Goal: Information Seeking & Learning: Learn about a topic

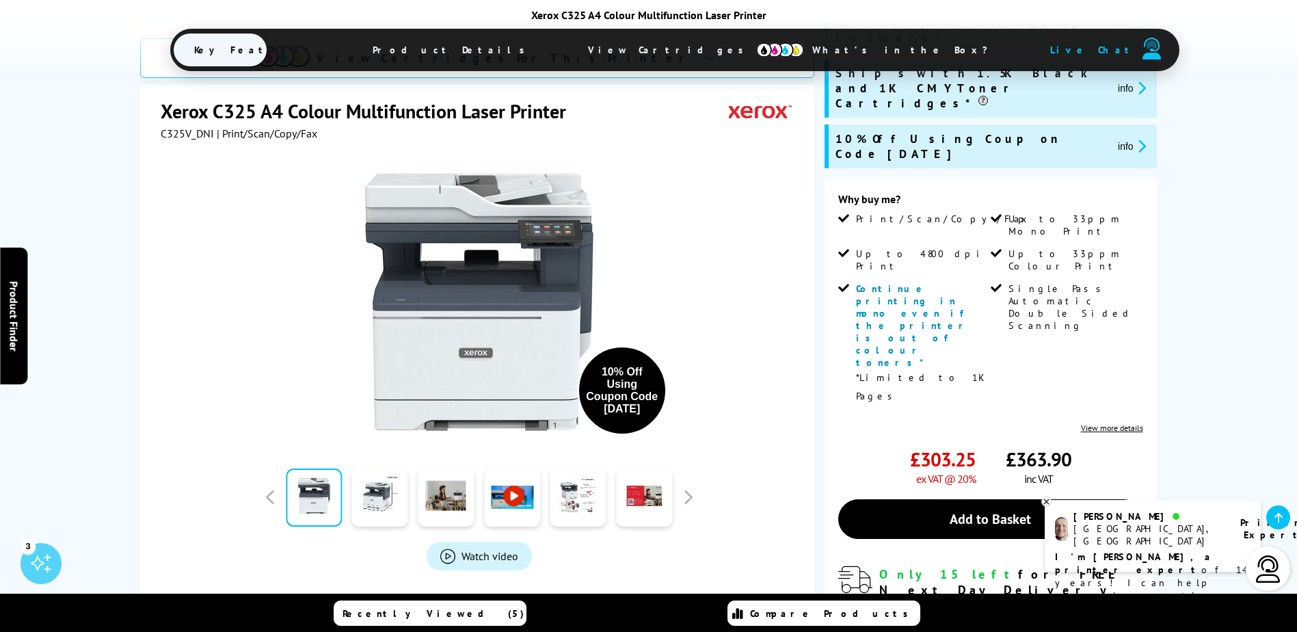
scroll to position [274, 0]
click at [1108, 422] on link "View more details" at bounding box center [1112, 427] width 62 height 10
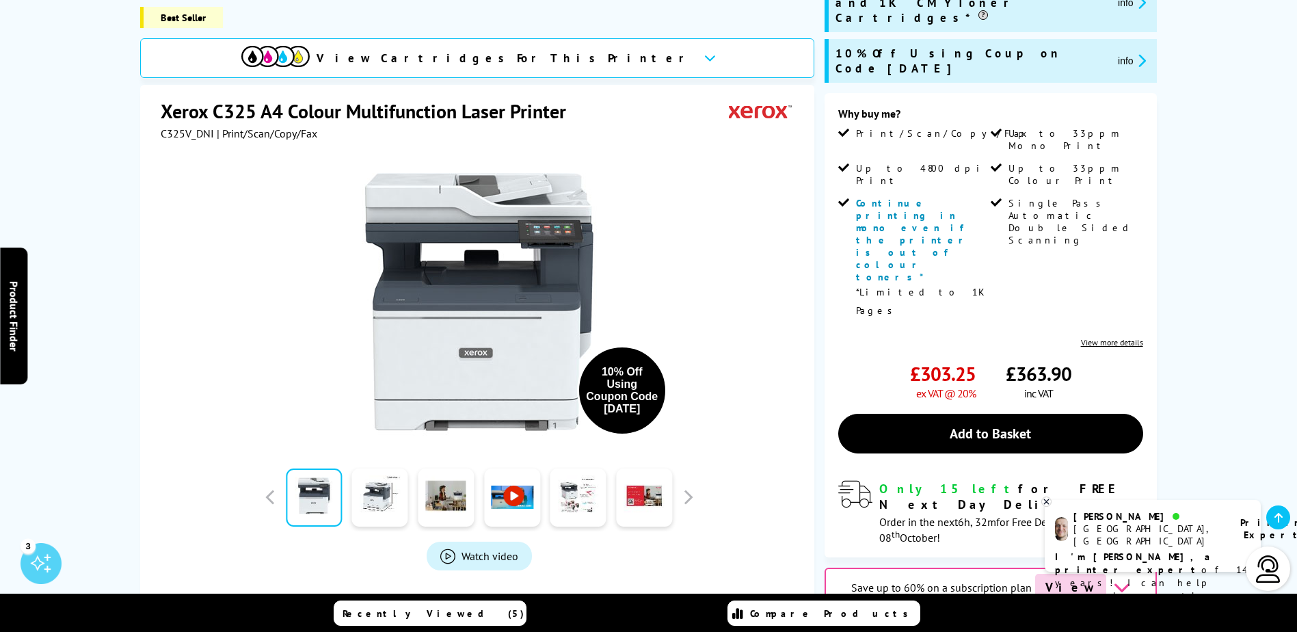
scroll to position [118, 0]
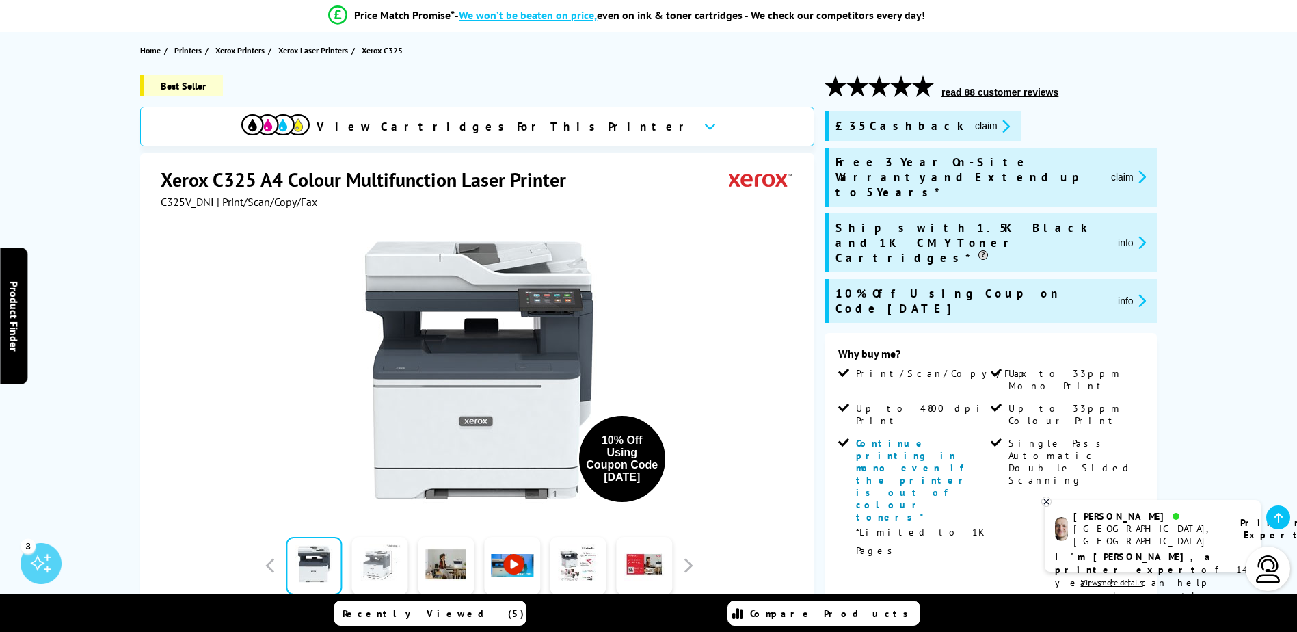
click at [380, 561] on link at bounding box center [380, 566] width 56 height 58
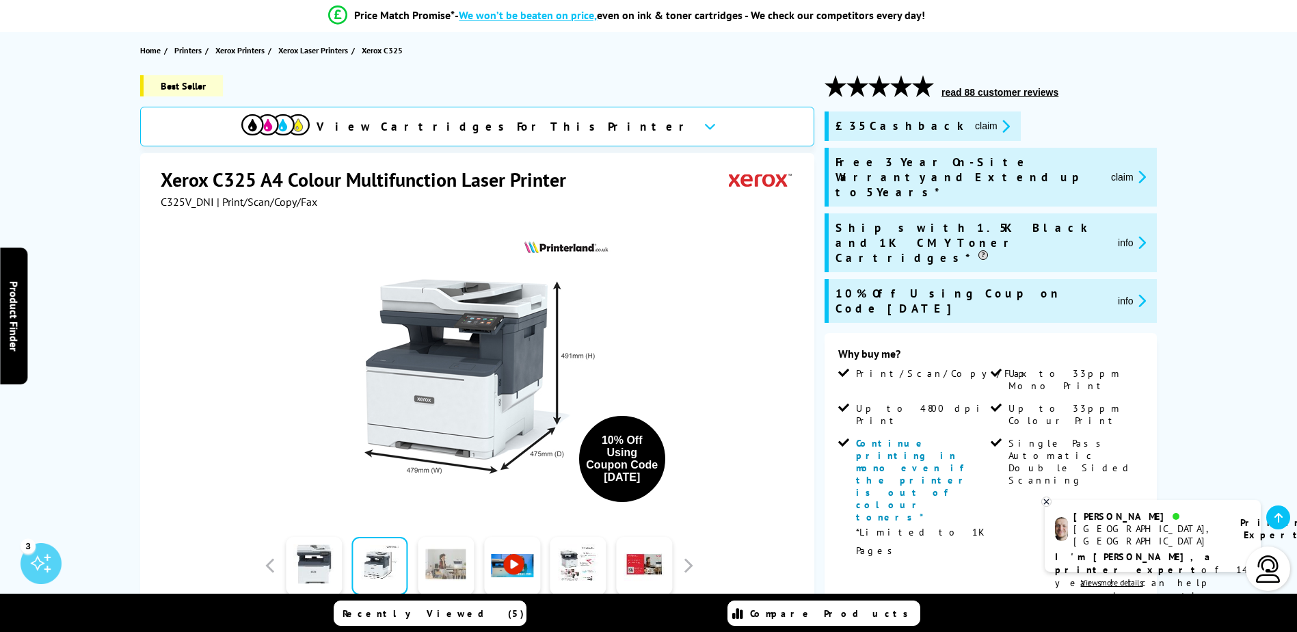
click at [448, 564] on link at bounding box center [446, 566] width 56 height 58
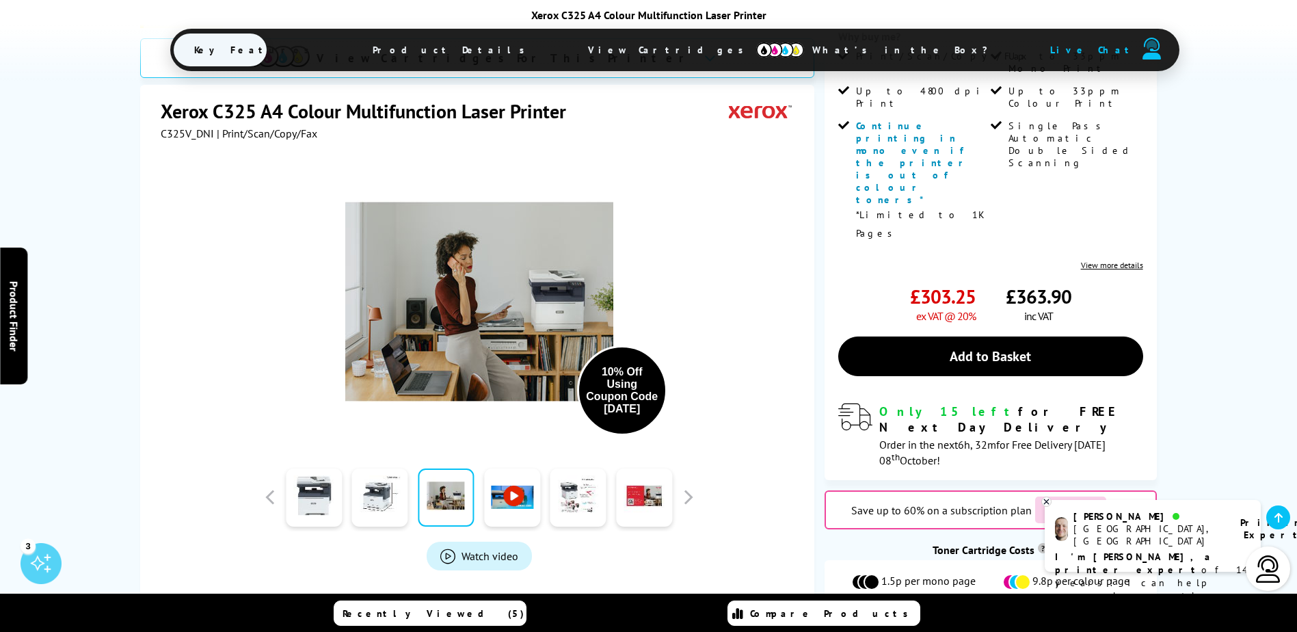
scroll to position [460, 0]
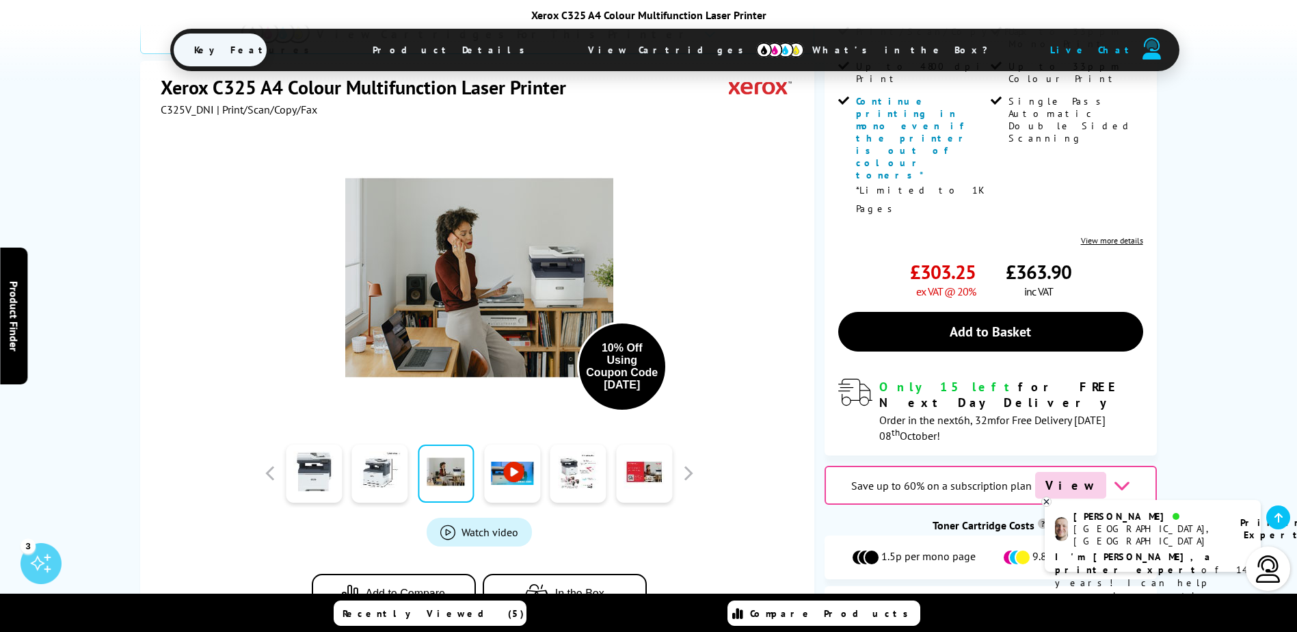
click at [1113, 477] on icon at bounding box center [1121, 485] width 17 height 17
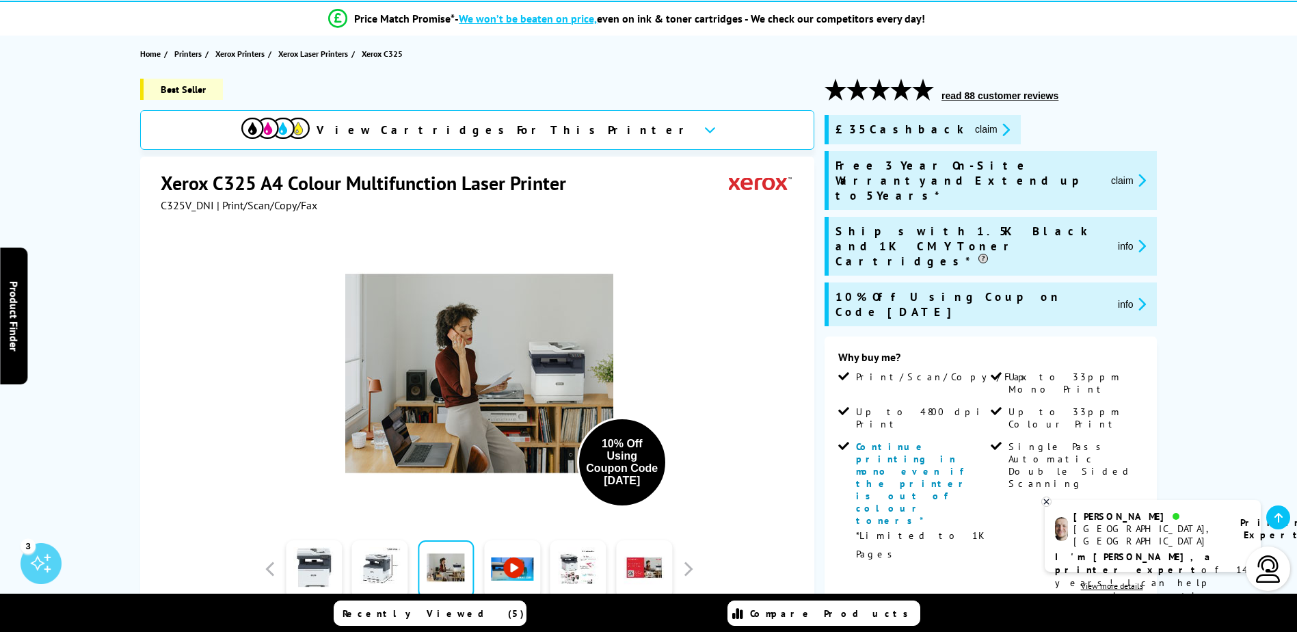
scroll to position [0, 0]
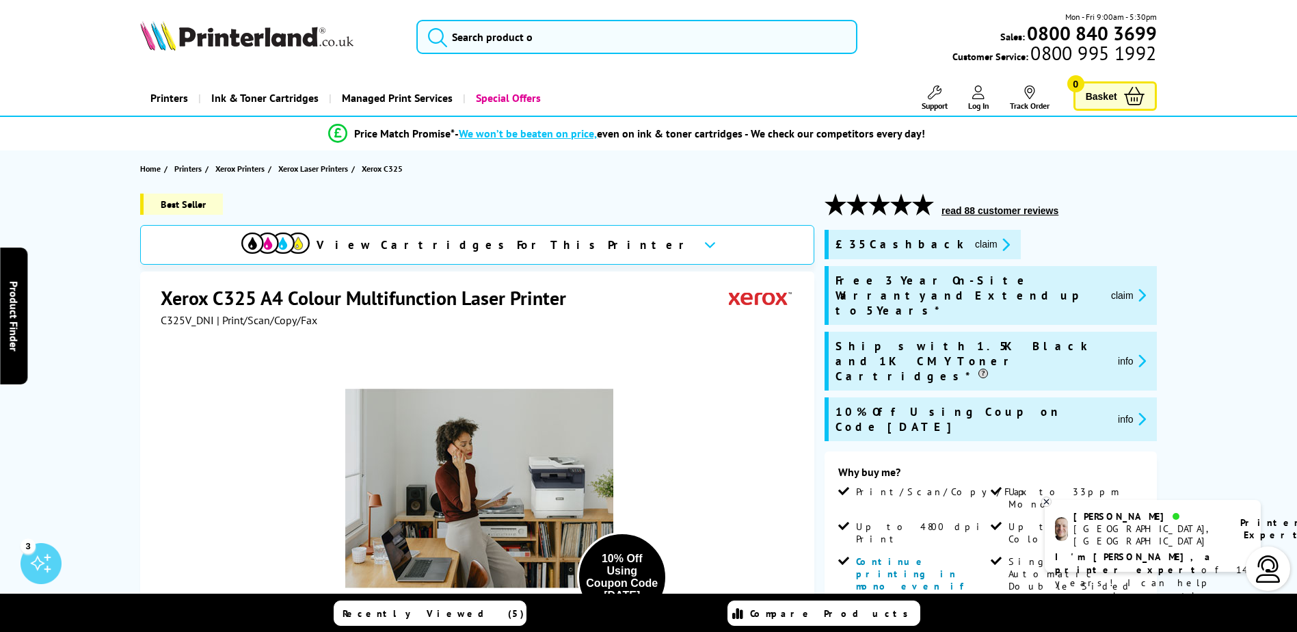
click at [704, 248] on icon at bounding box center [710, 245] width 12 height 8
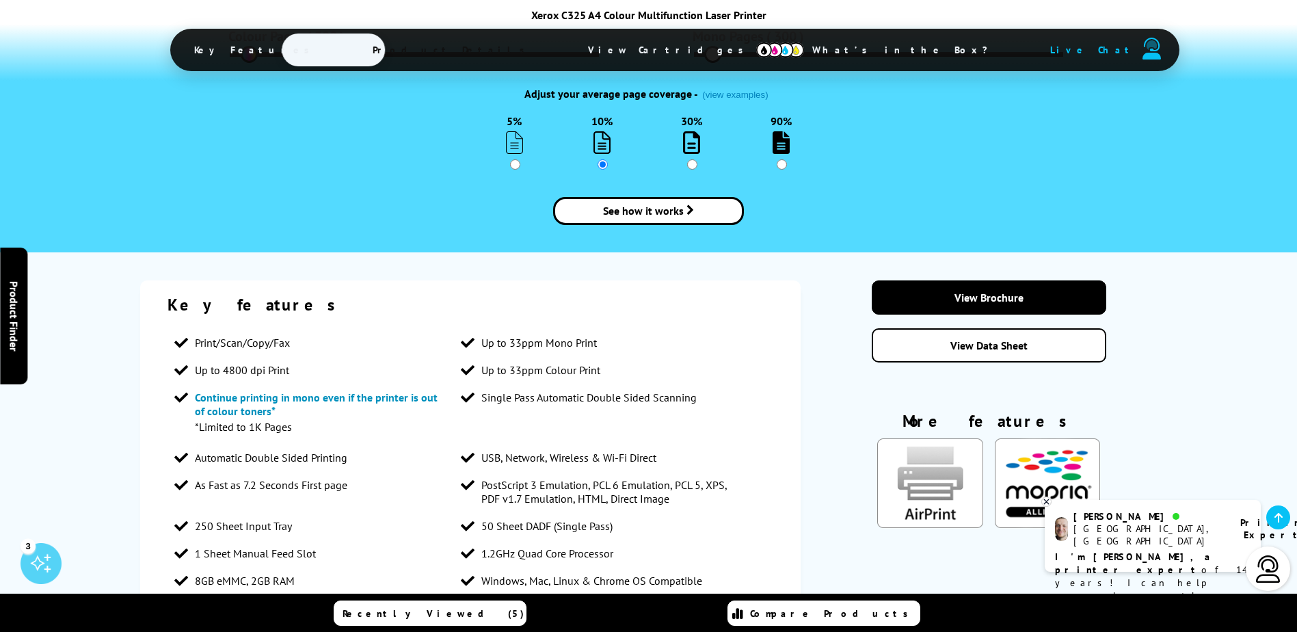
scroll to position [1850, 0]
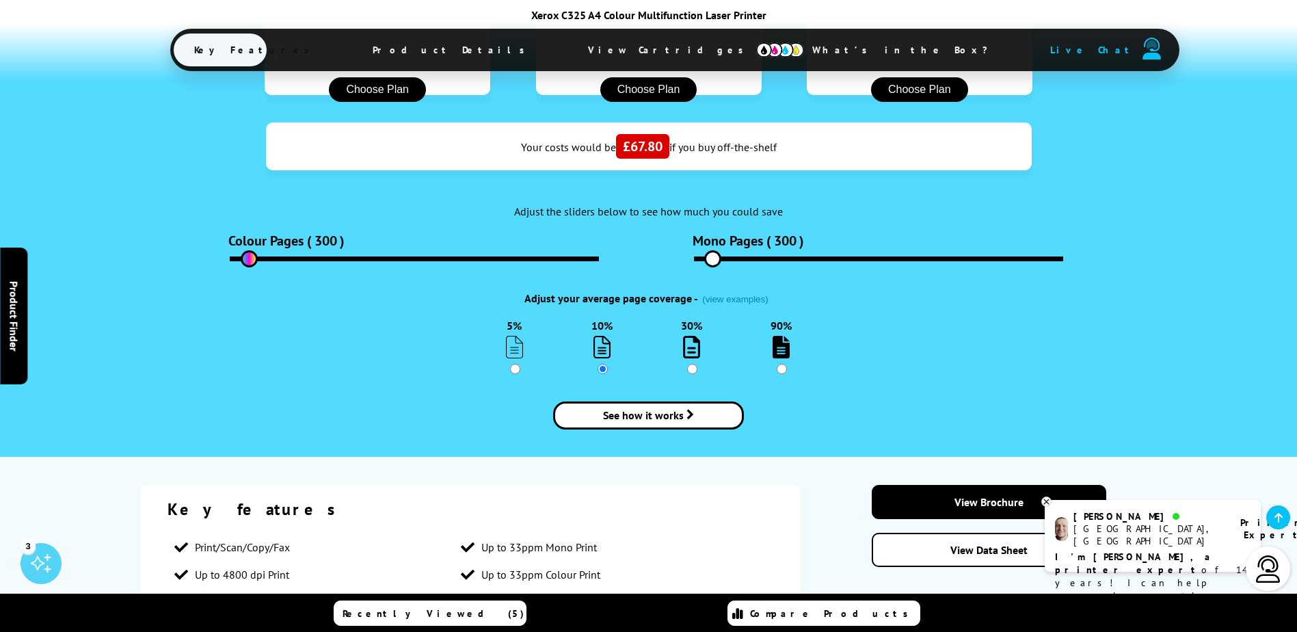
click at [1133, 551] on b "I'm Ashley, a printer expert" at bounding box center [1134, 563] width 159 height 25
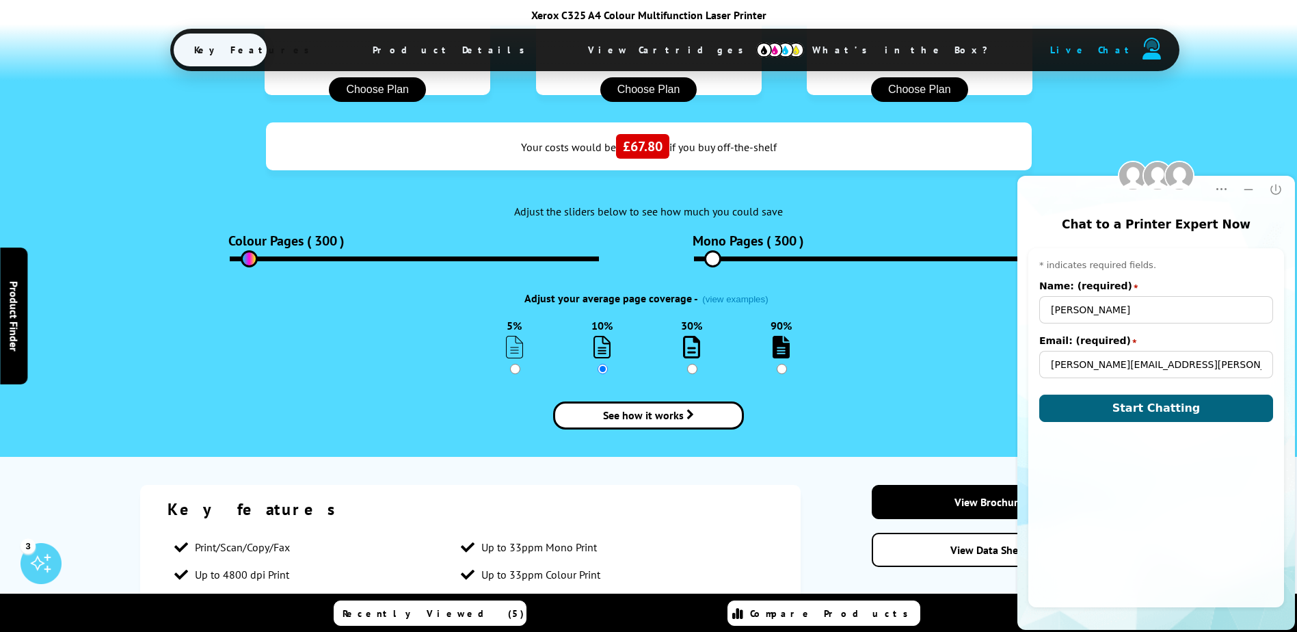
scroll to position [0, 0]
click at [1148, 414] on span "Start Chatting" at bounding box center [1157, 407] width 88 height 13
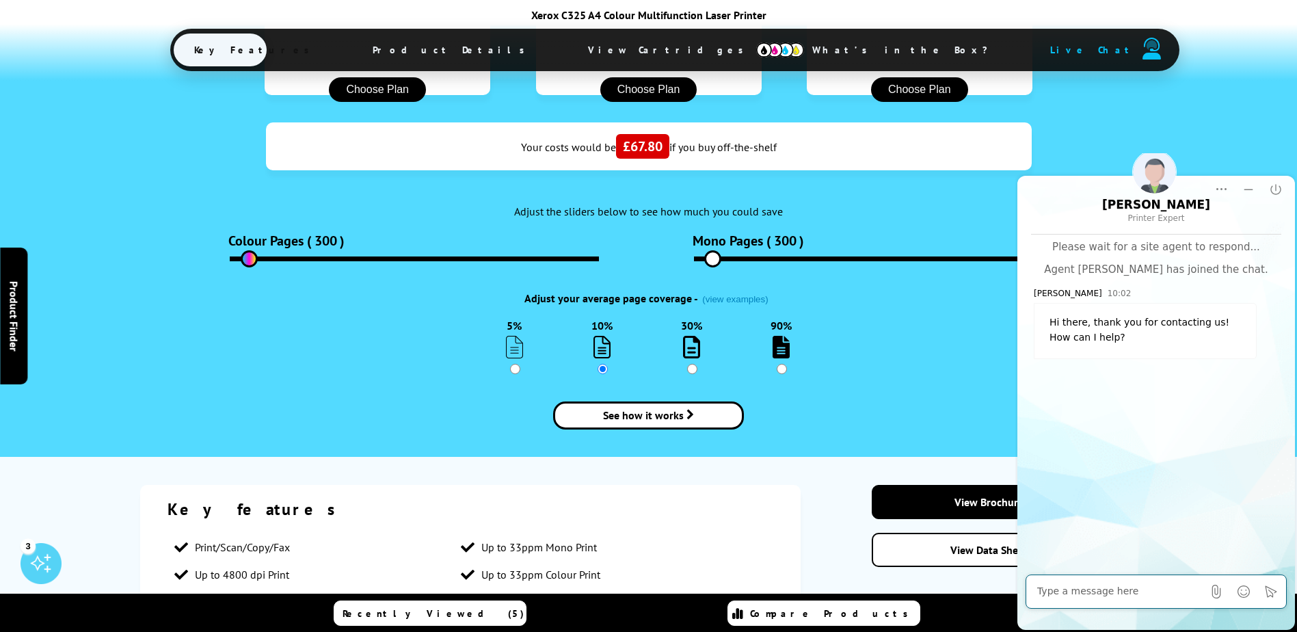
click at [1107, 594] on textarea "Message input field. Type your text here and use the Send button to send." at bounding box center [1121, 592] width 166 height 14
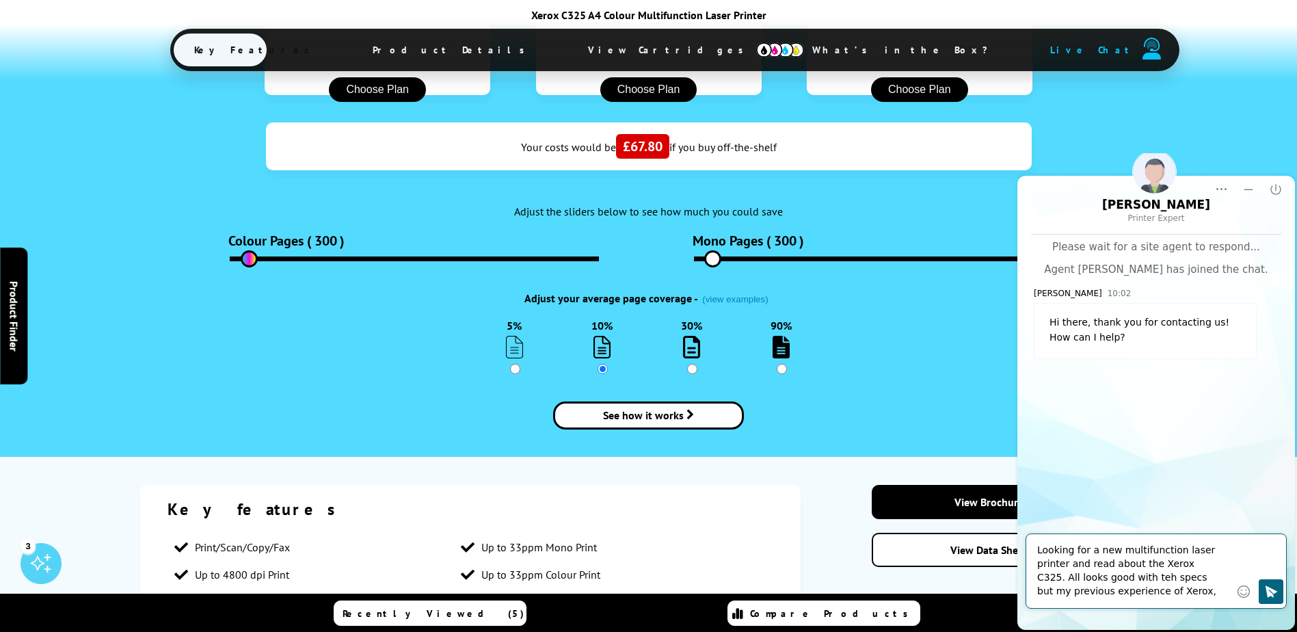
click at [1187, 591] on textarea "Looking for a new multifunction laser printer and read about the Xerox C325. Al…" at bounding box center [1134, 571] width 193 height 55
type textarea "Looking for a new multifunction laser printer and read about the Xerox C325. Al…"
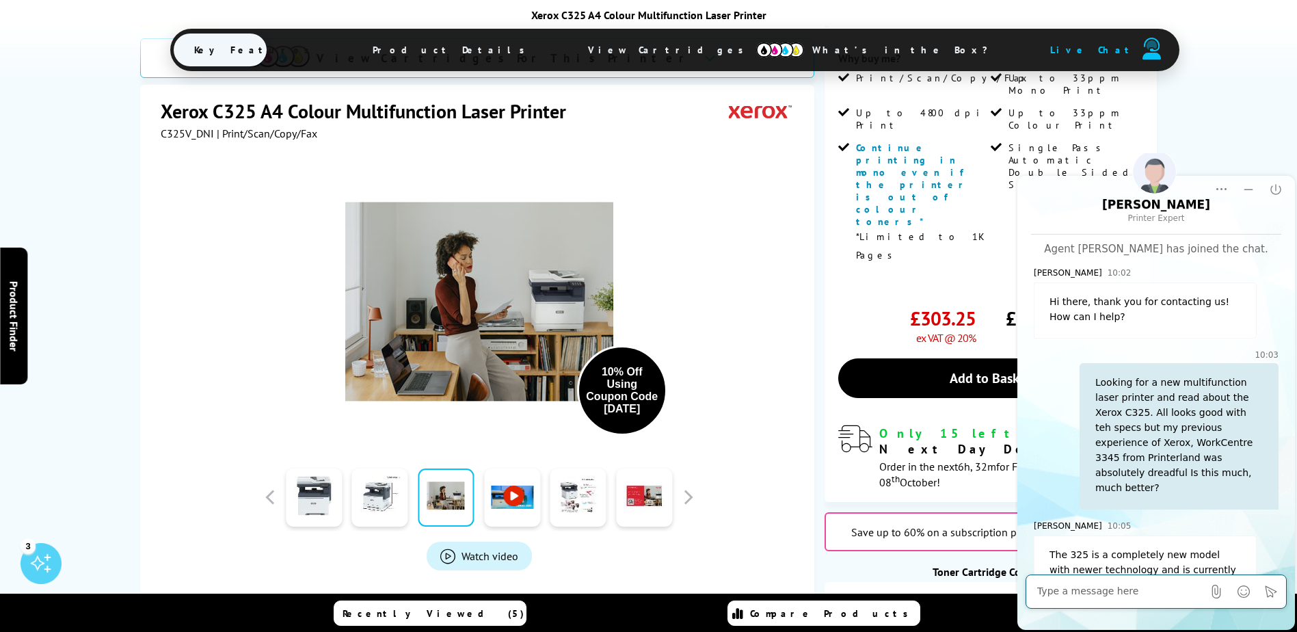
scroll to position [66, 0]
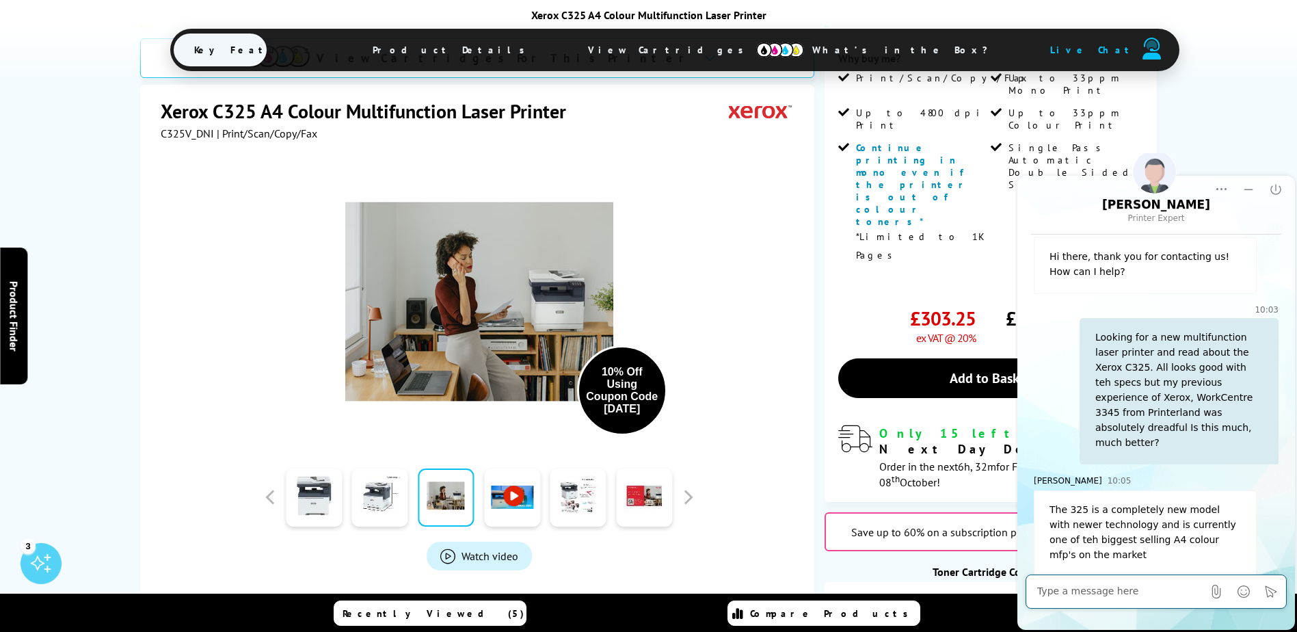
click at [1055, 594] on textarea "Message input field. Type your text here and use the Send button to send." at bounding box center [1121, 592] width 166 height 14
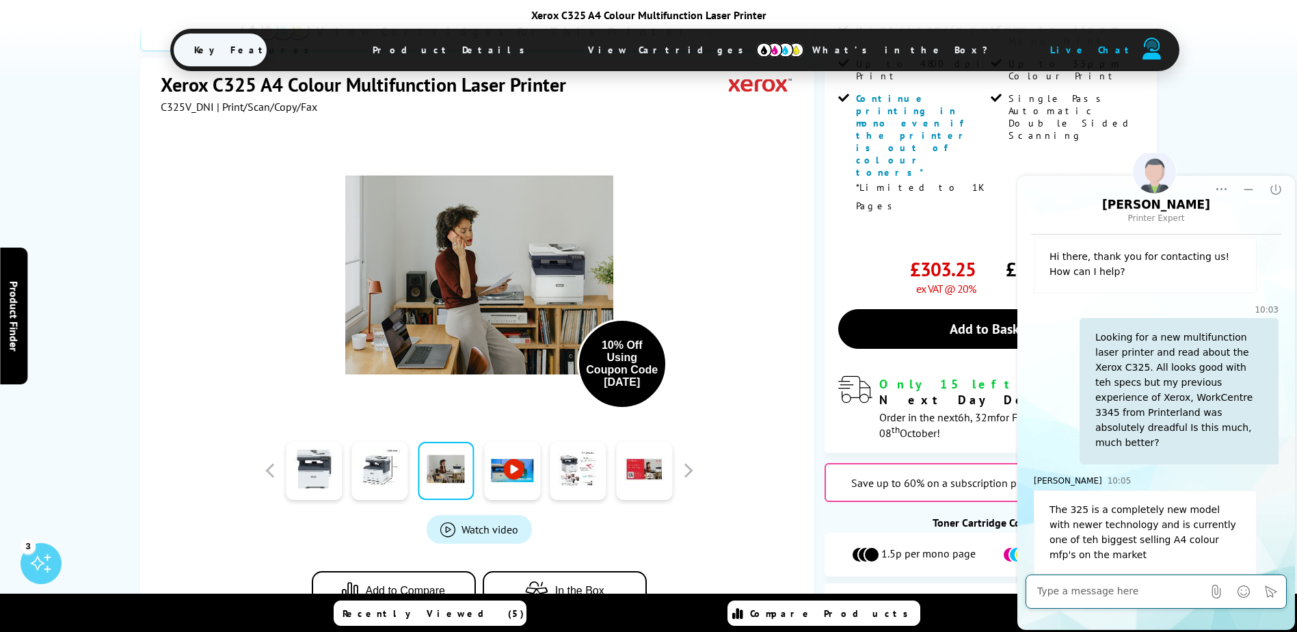
scroll to position [479, 0]
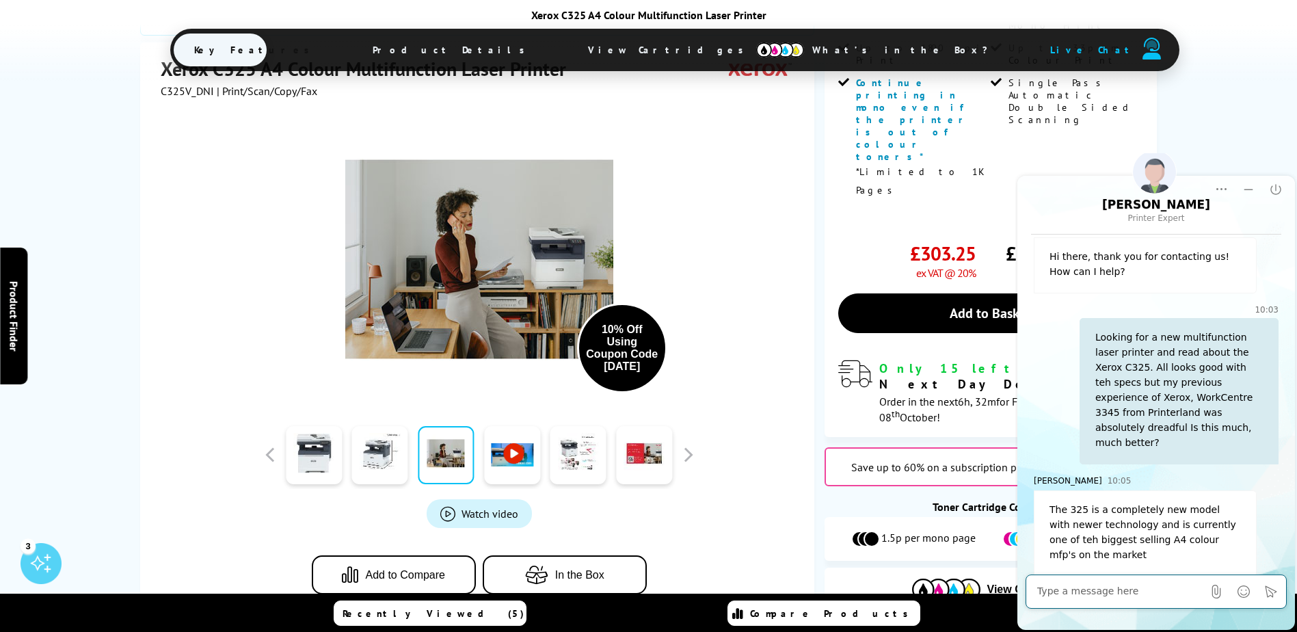
click at [194, 394] on div "10% Off Using Coupon Code OCT10 Watch video Add to Compare In the Box" at bounding box center [479, 360] width 637 height 524
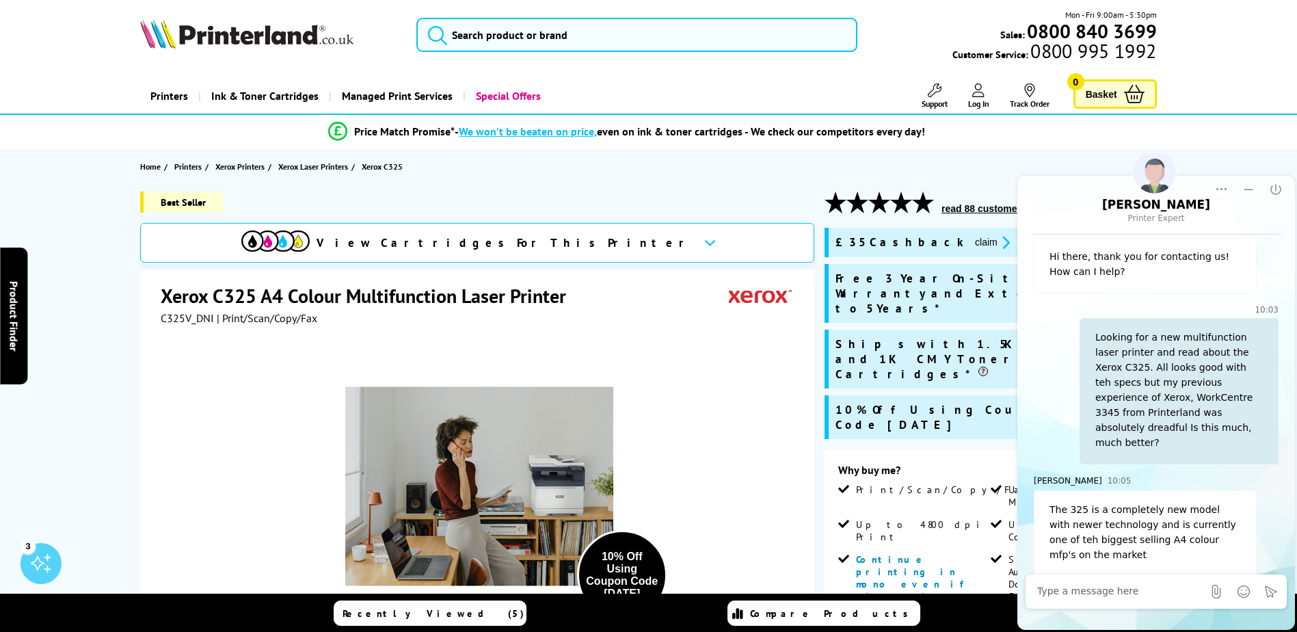
scroll to position [0, 0]
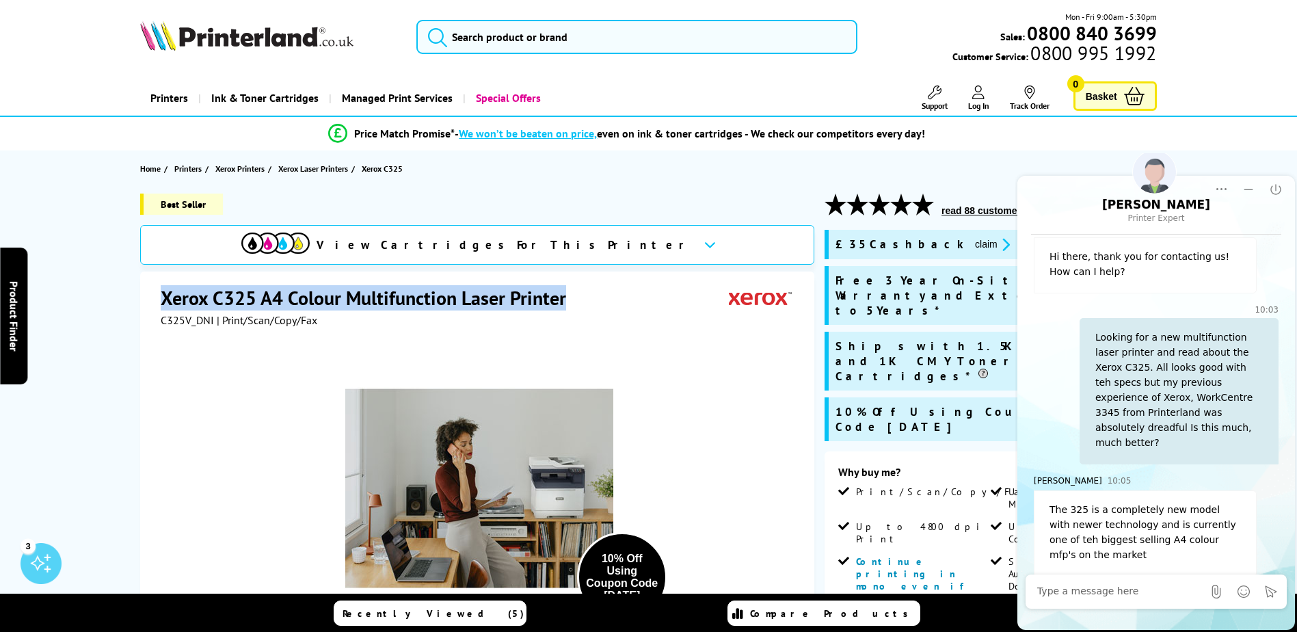
drag, startPoint x: 572, startPoint y: 295, endPoint x: 159, endPoint y: 299, distance: 412.5
click at [159, 299] on div "Xerox C325 A4 Colour Multifunction Laser Printer C325V_DNI | Print/Scan/Copy/Fa…" at bounding box center [477, 567] width 674 height 590
copy h1 "Xerox C325 A4 Colour Multifunction Laser Printer"
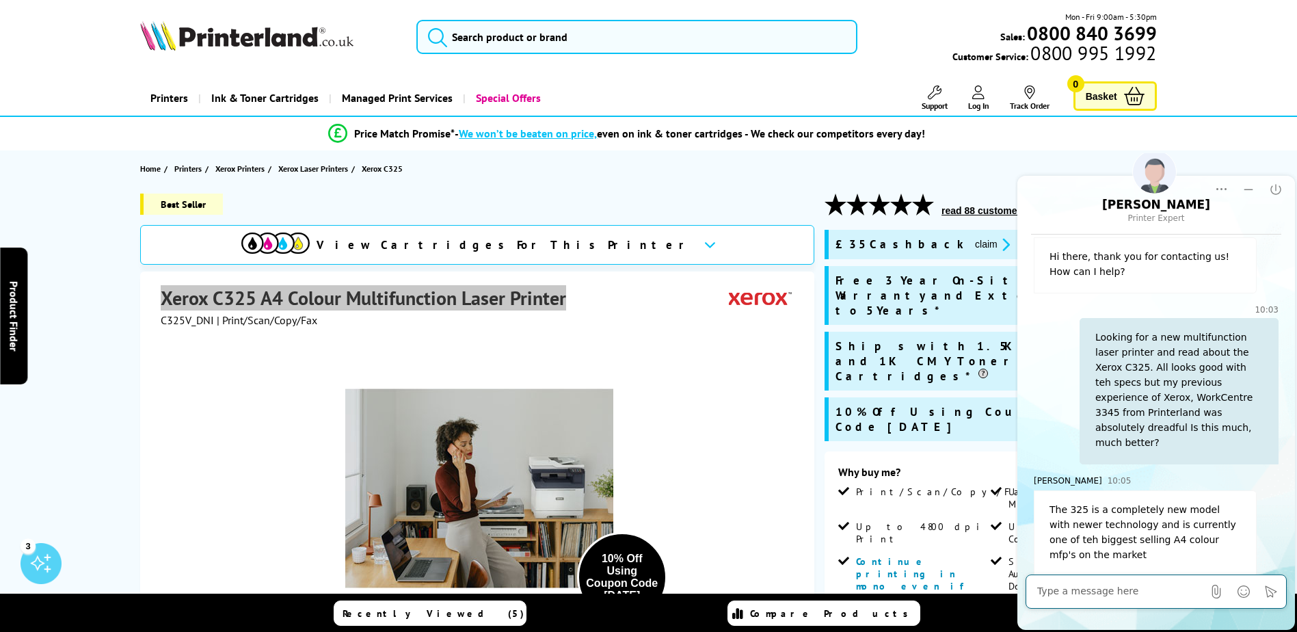
click at [1094, 592] on textarea "Message input field. Type your text here and use the Send button to send." at bounding box center [1121, 592] width 166 height 14
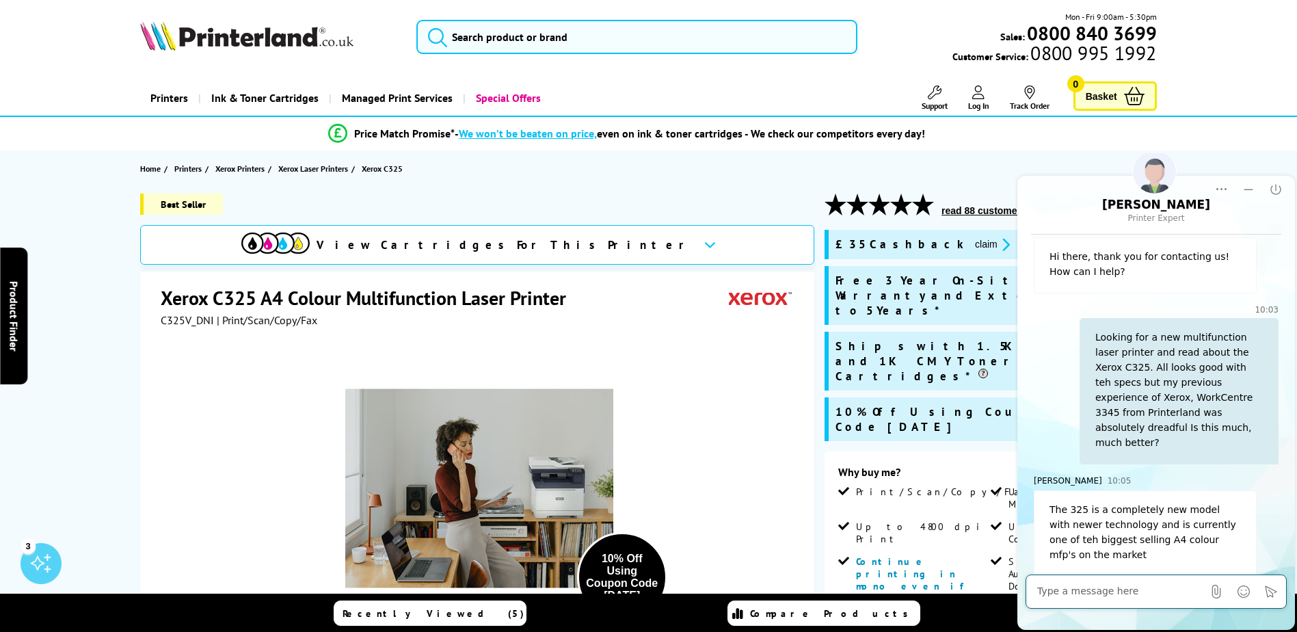
click at [262, 432] on div "10% Off Using Coupon Code [DATE]" at bounding box center [479, 481] width 637 height 309
click at [1054, 591] on textarea "Message input field. Type your text here and use the Send button to send." at bounding box center [1121, 592] width 166 height 14
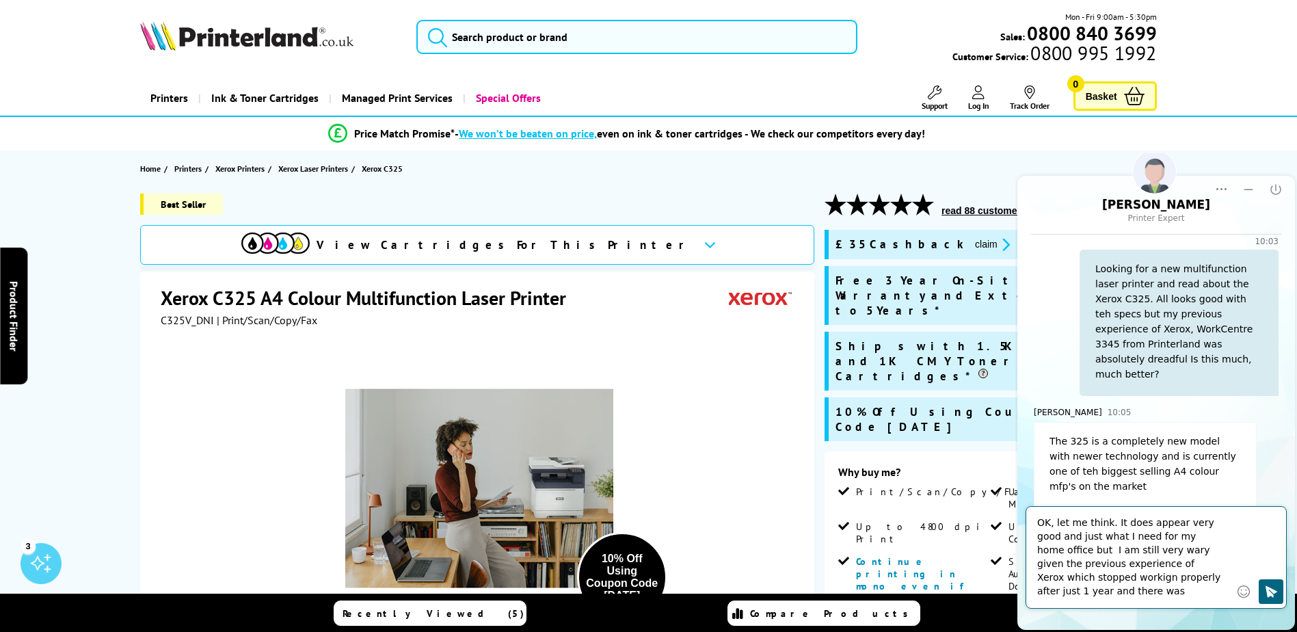
scroll to position [148, 0]
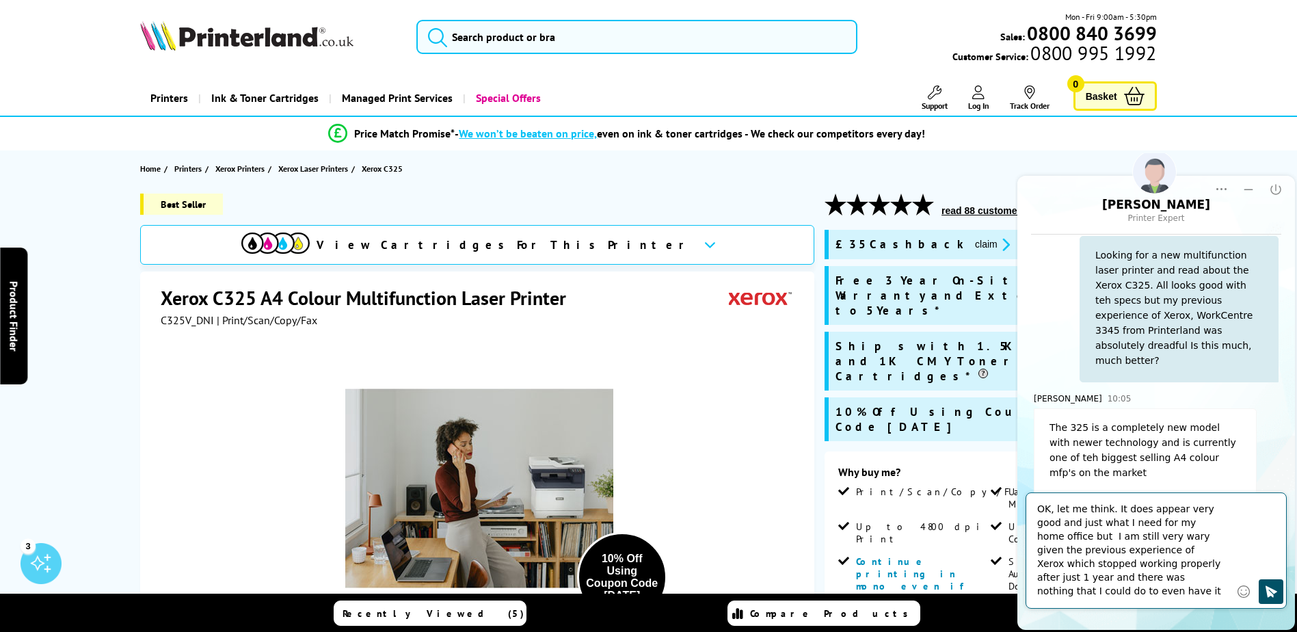
type textarea "OK, let me think. It does appear very good and just what I need for my home off…"
click at [1267, 596] on icon "Click to send" at bounding box center [1272, 592] width 14 height 14
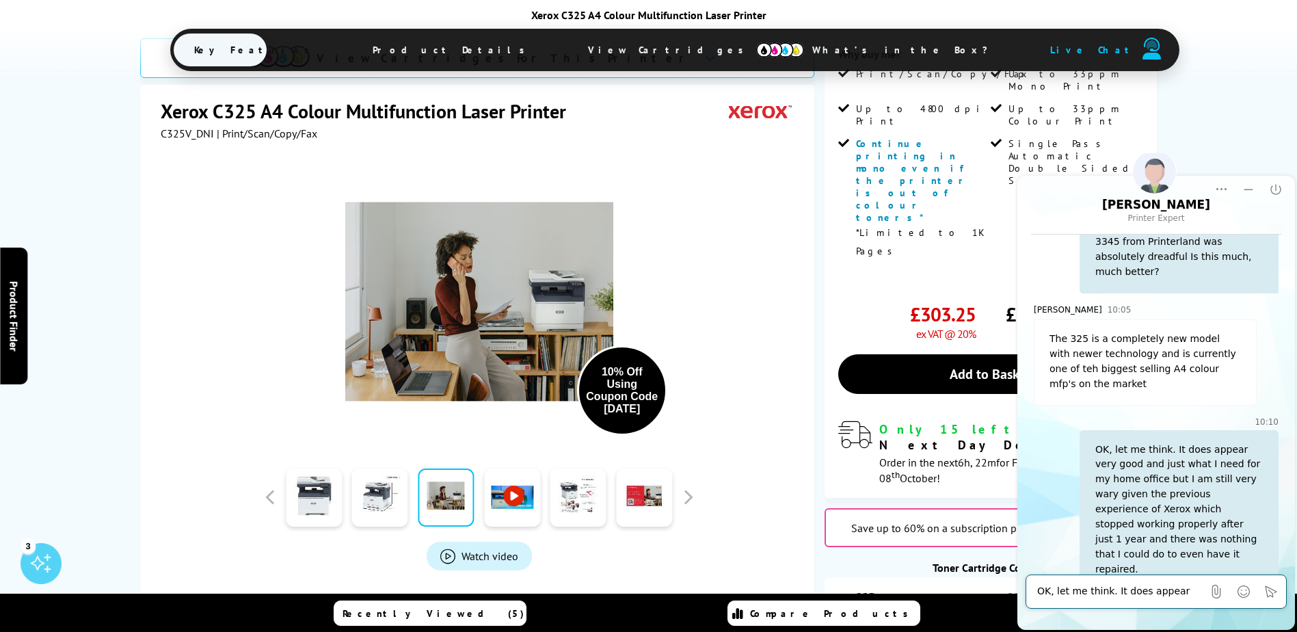
scroll to position [410, 0]
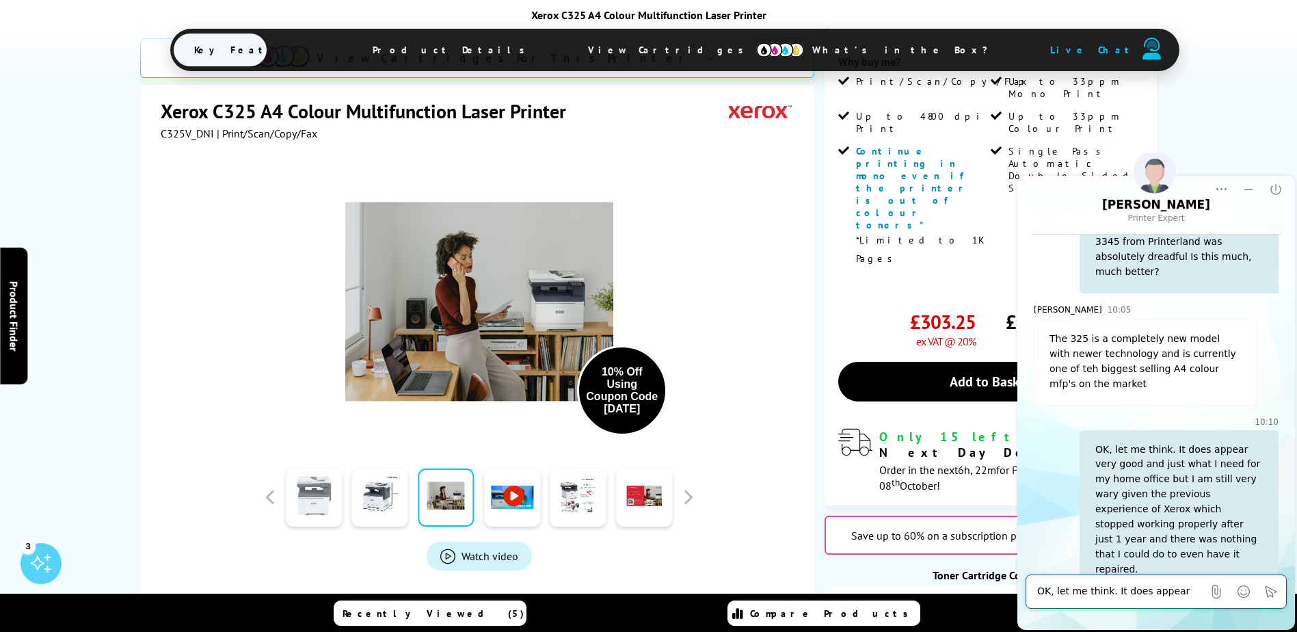
click at [329, 469] on link at bounding box center [314, 498] width 56 height 58
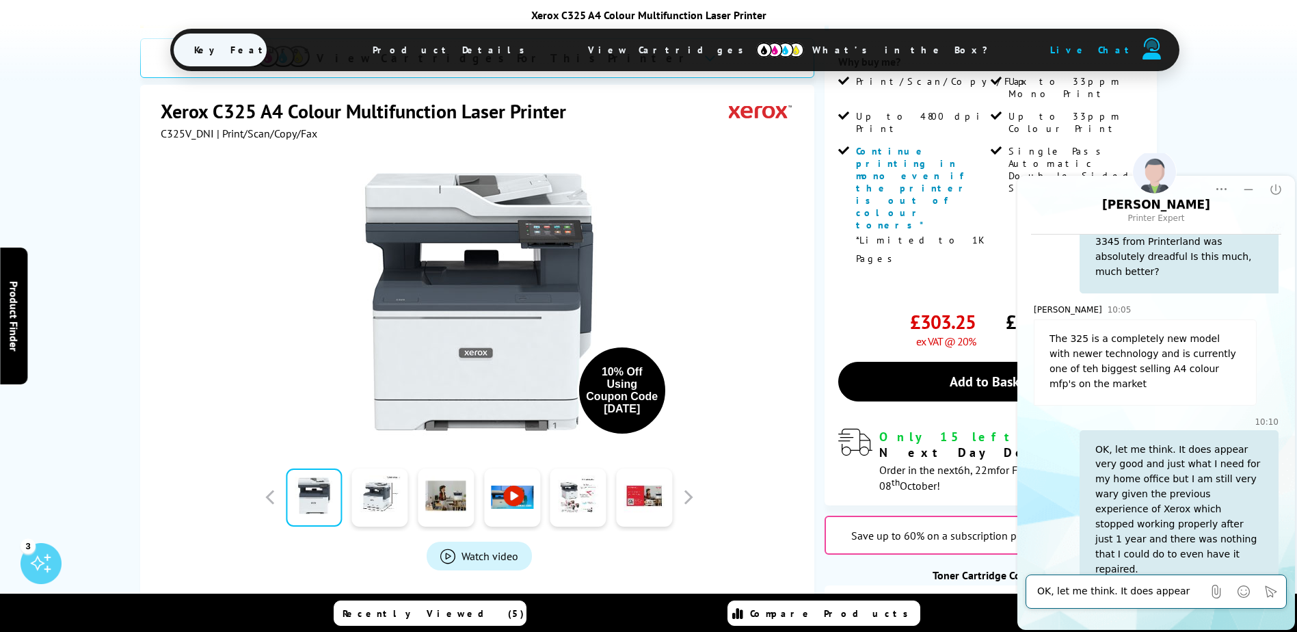
click at [473, 549] on span "Watch video" at bounding box center [490, 556] width 57 height 14
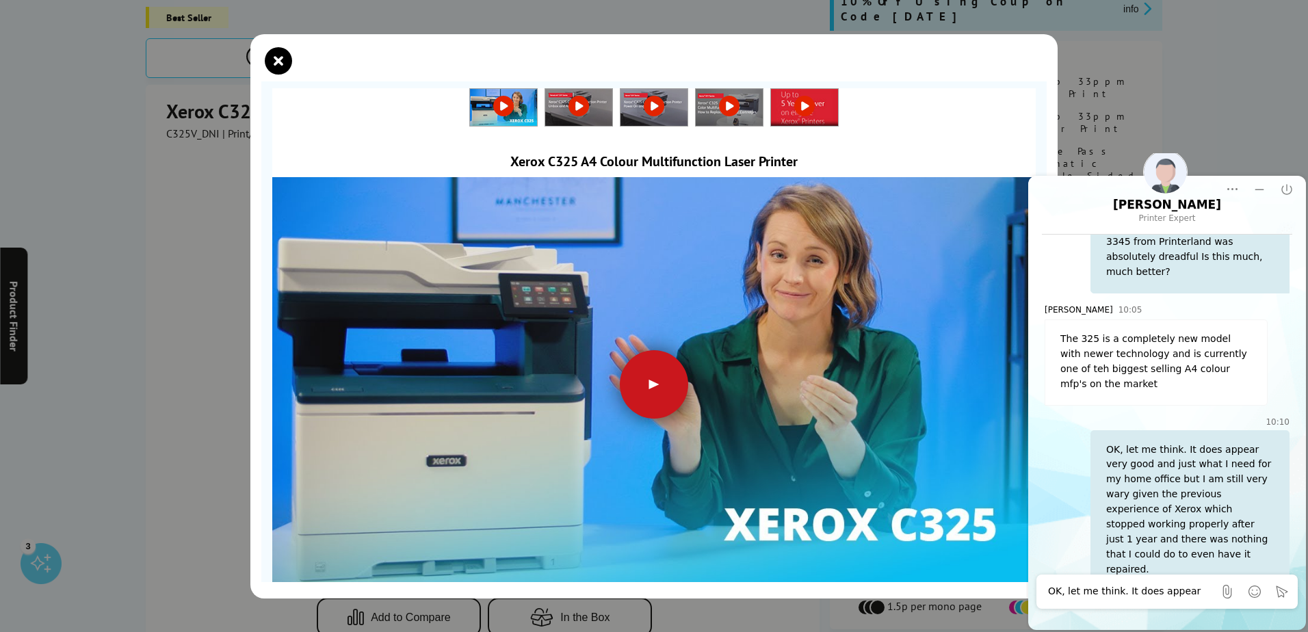
click at [649, 384] on div at bounding box center [654, 384] width 68 height 68
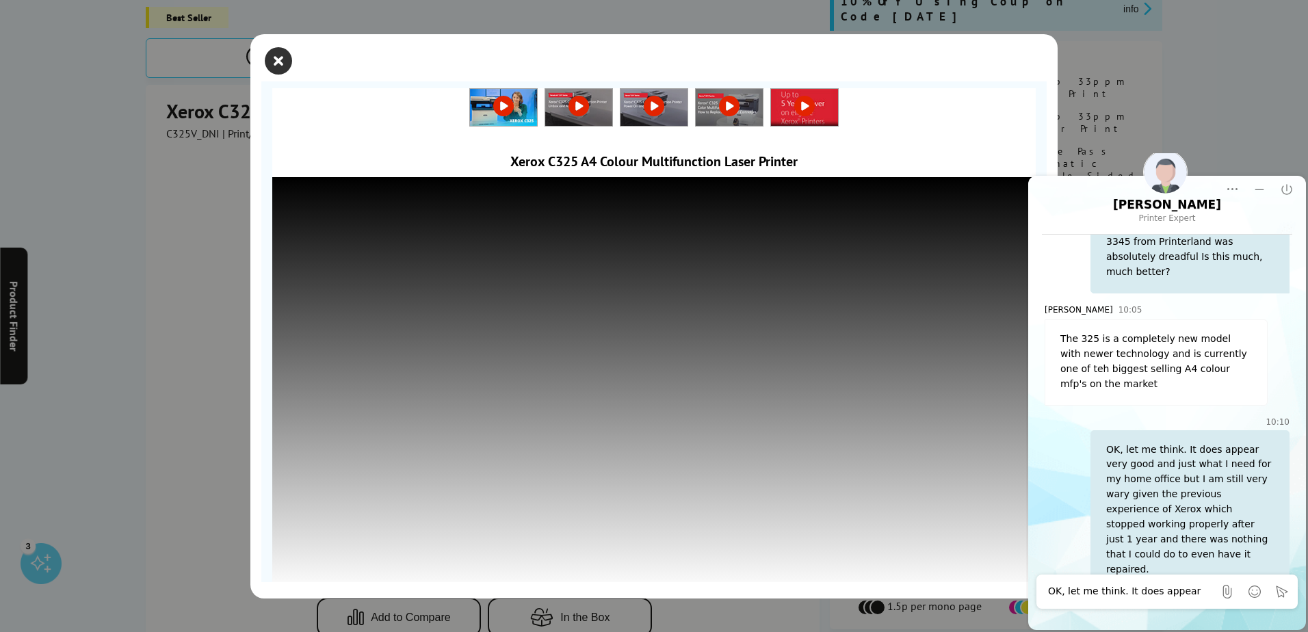
click at [284, 60] on icon "close modal" at bounding box center [278, 60] width 27 height 27
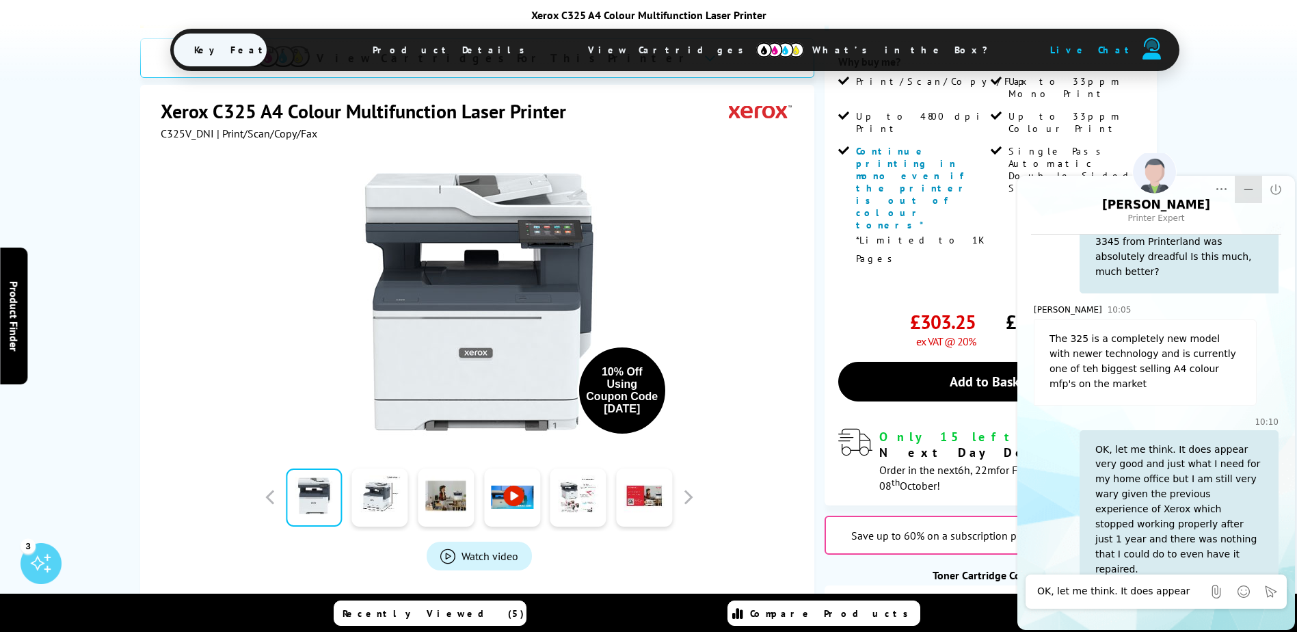
click at [1253, 188] on icon "Minimize" at bounding box center [1249, 190] width 14 height 14
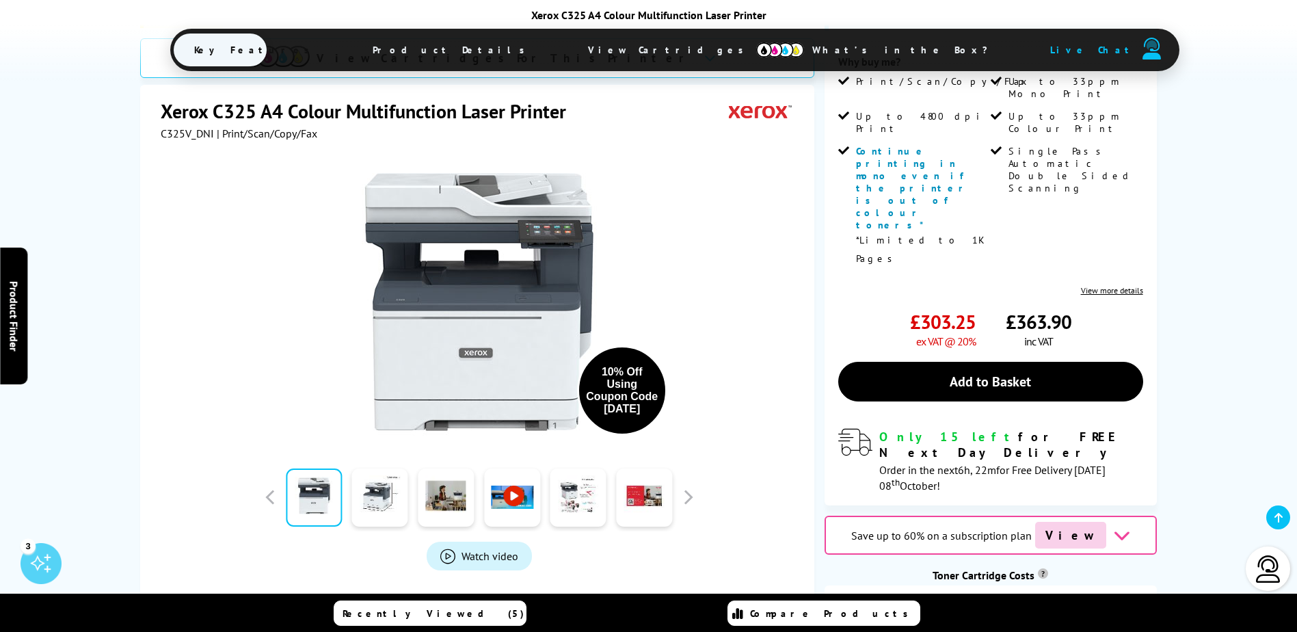
scroll to position [0, 0]
click at [390, 469] on link at bounding box center [380, 498] width 56 height 58
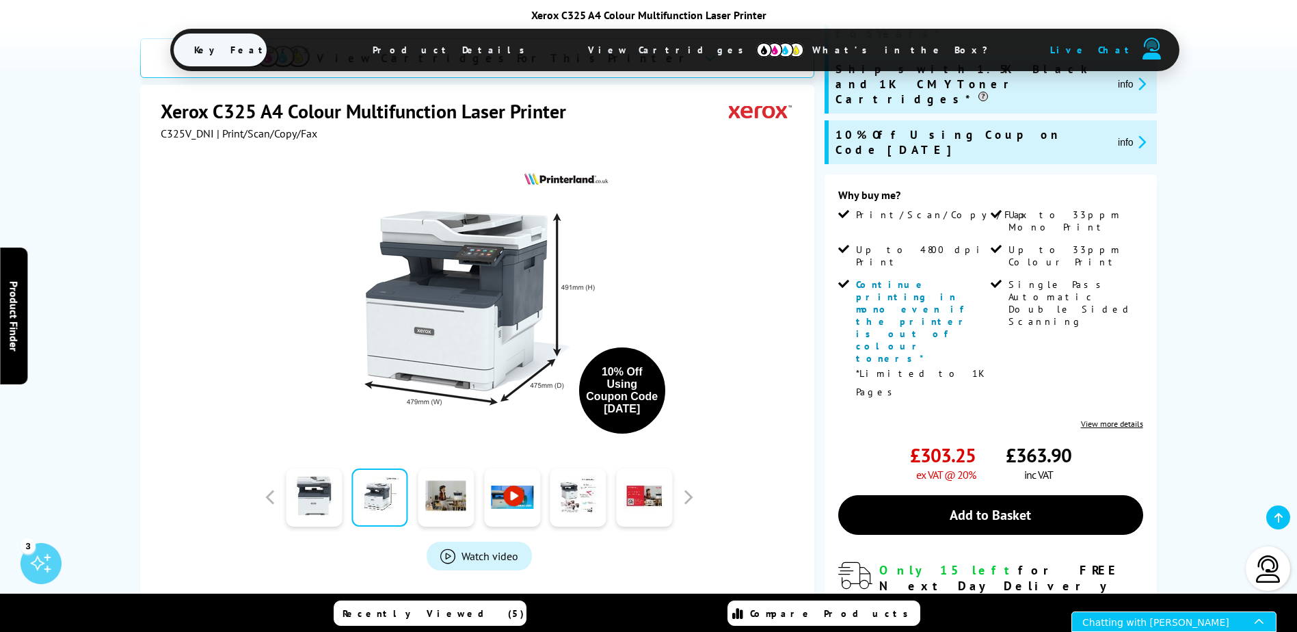
scroll to position [274, 0]
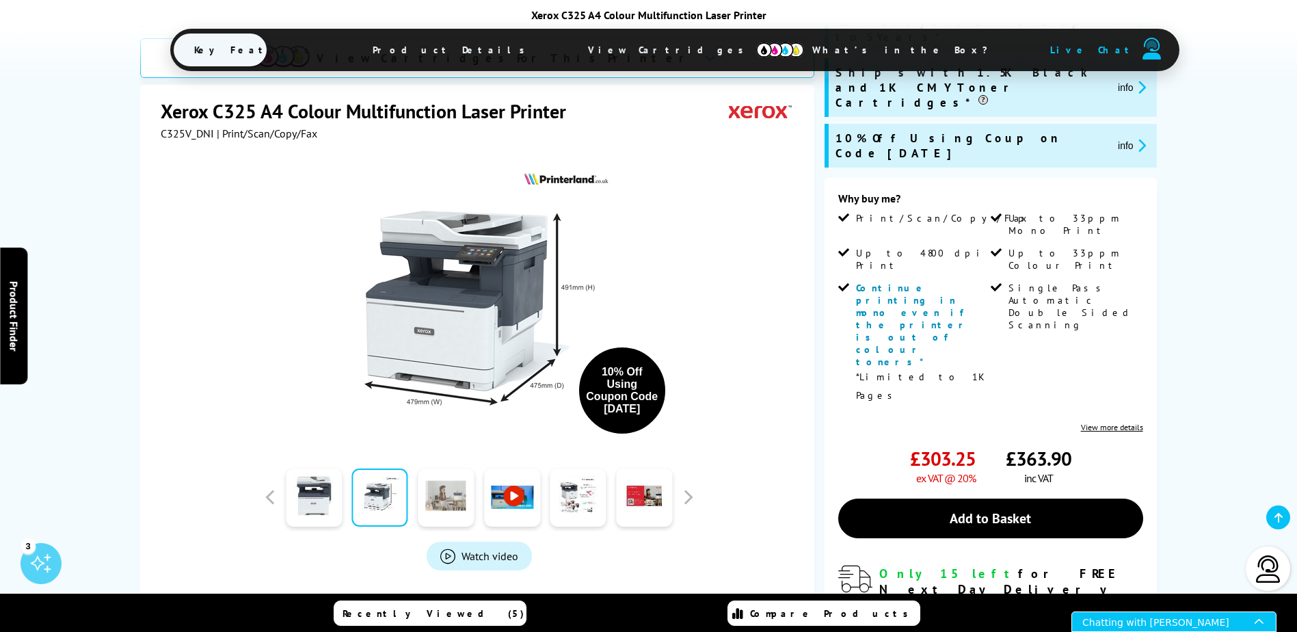
click at [428, 490] on link at bounding box center [446, 498] width 56 height 58
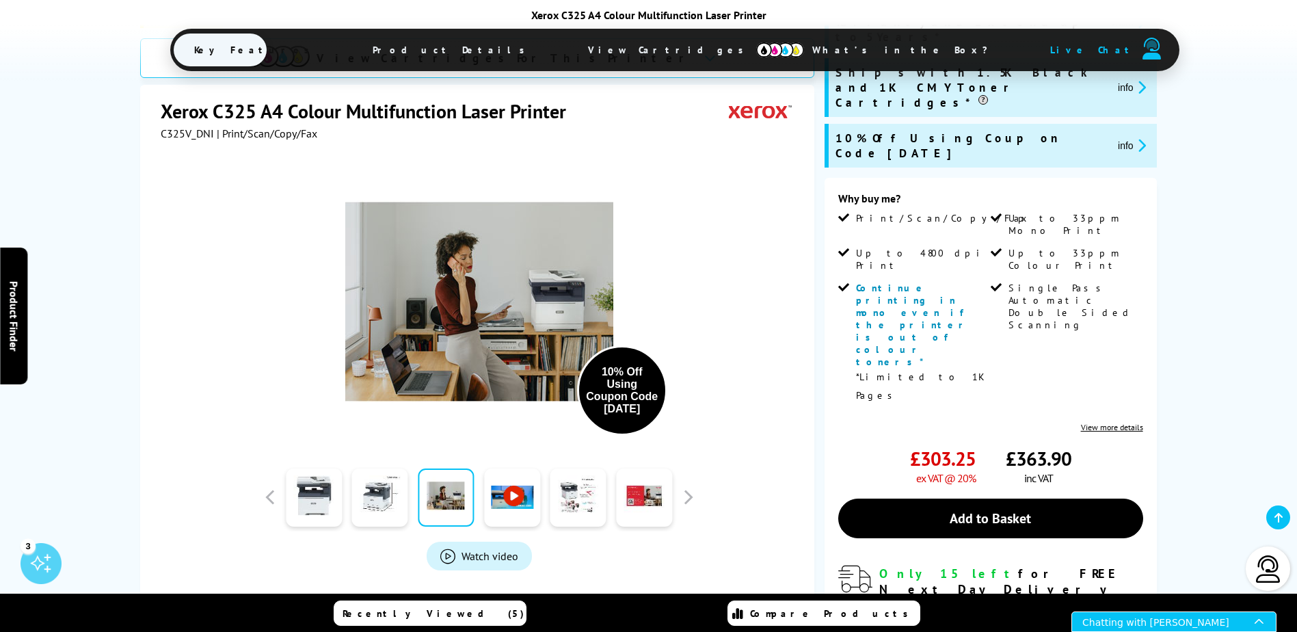
click at [518, 518] on link at bounding box center [512, 498] width 56 height 58
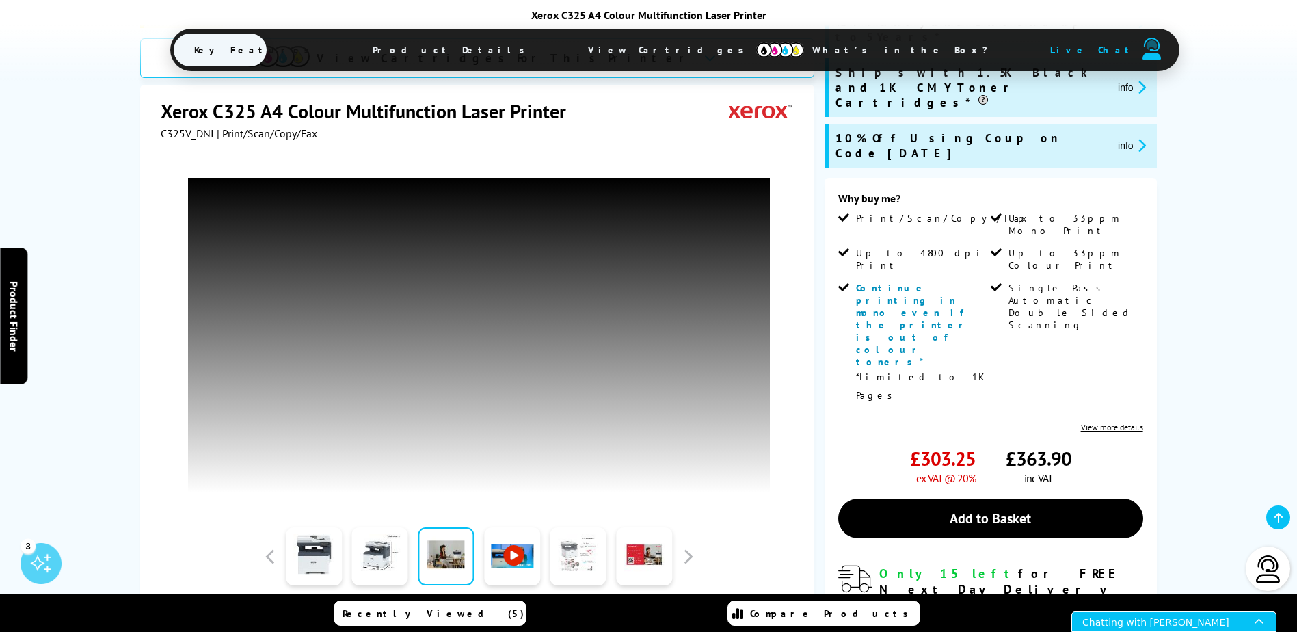
click at [568, 527] on link at bounding box center [579, 556] width 56 height 58
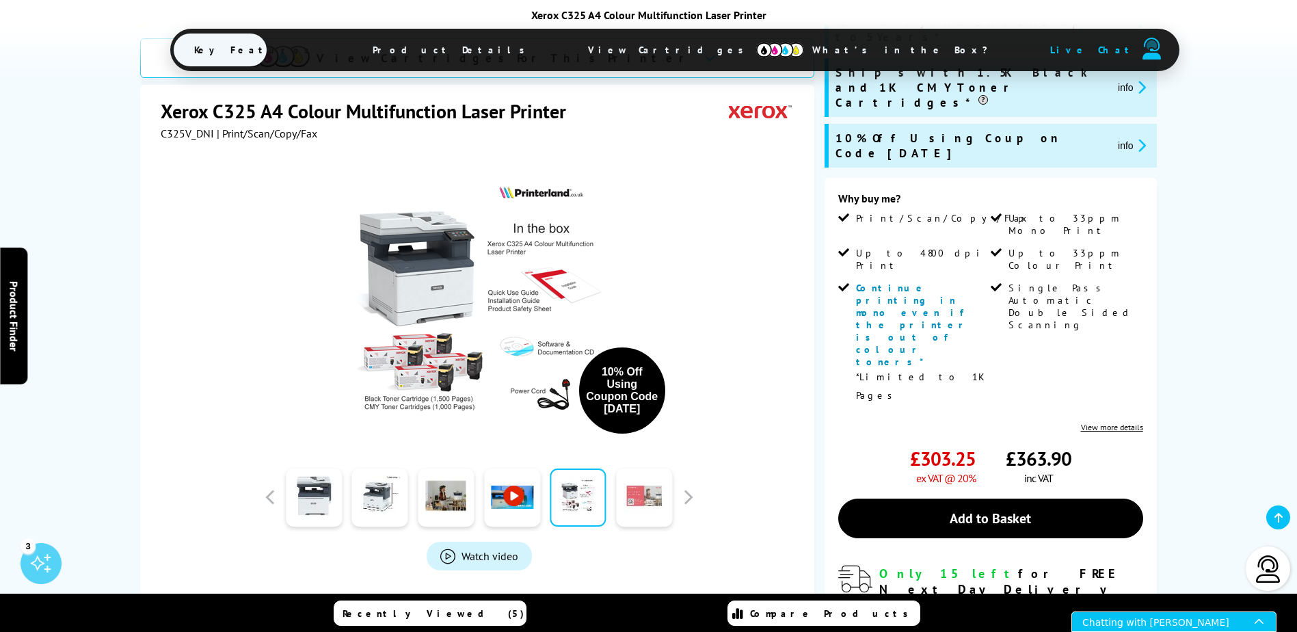
click at [644, 508] on link at bounding box center [644, 498] width 56 height 58
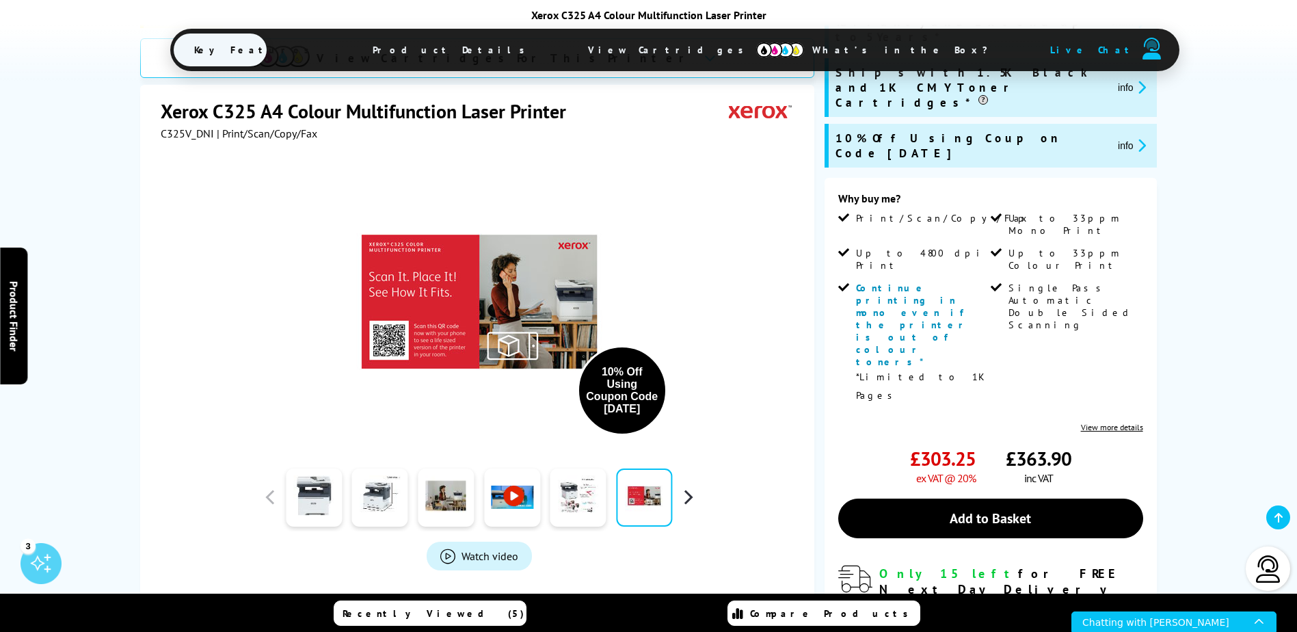
click at [687, 491] on button "button" at bounding box center [688, 497] width 21 height 21
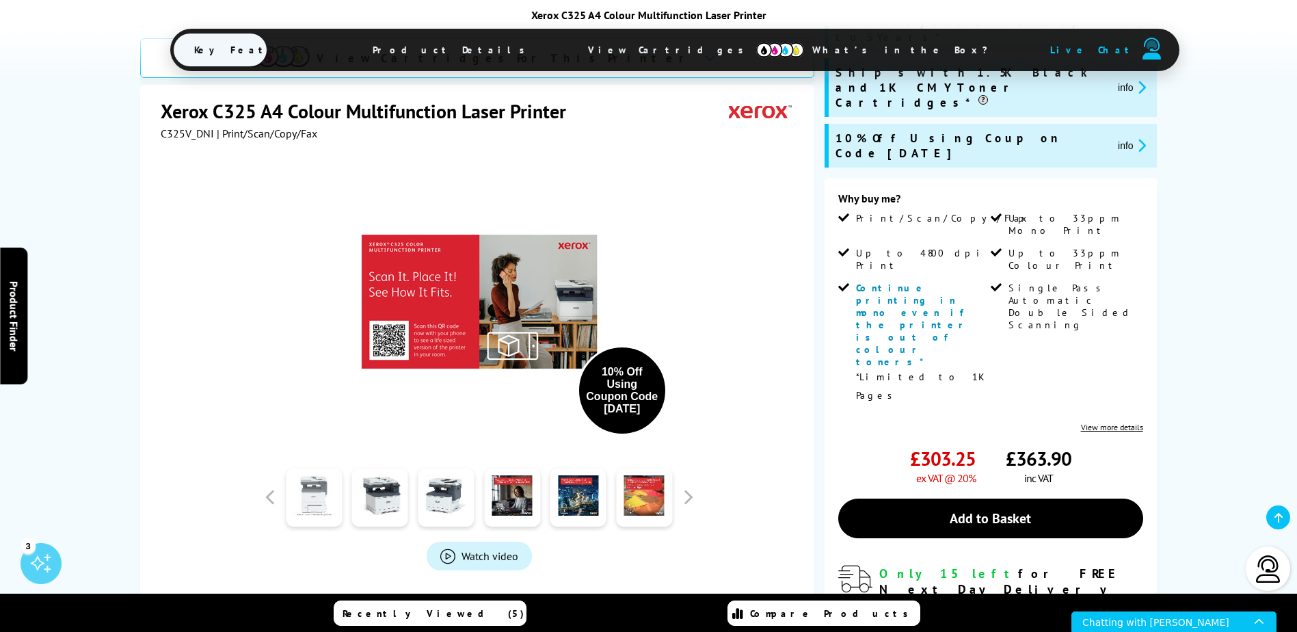
click at [324, 497] on link at bounding box center [314, 498] width 56 height 58
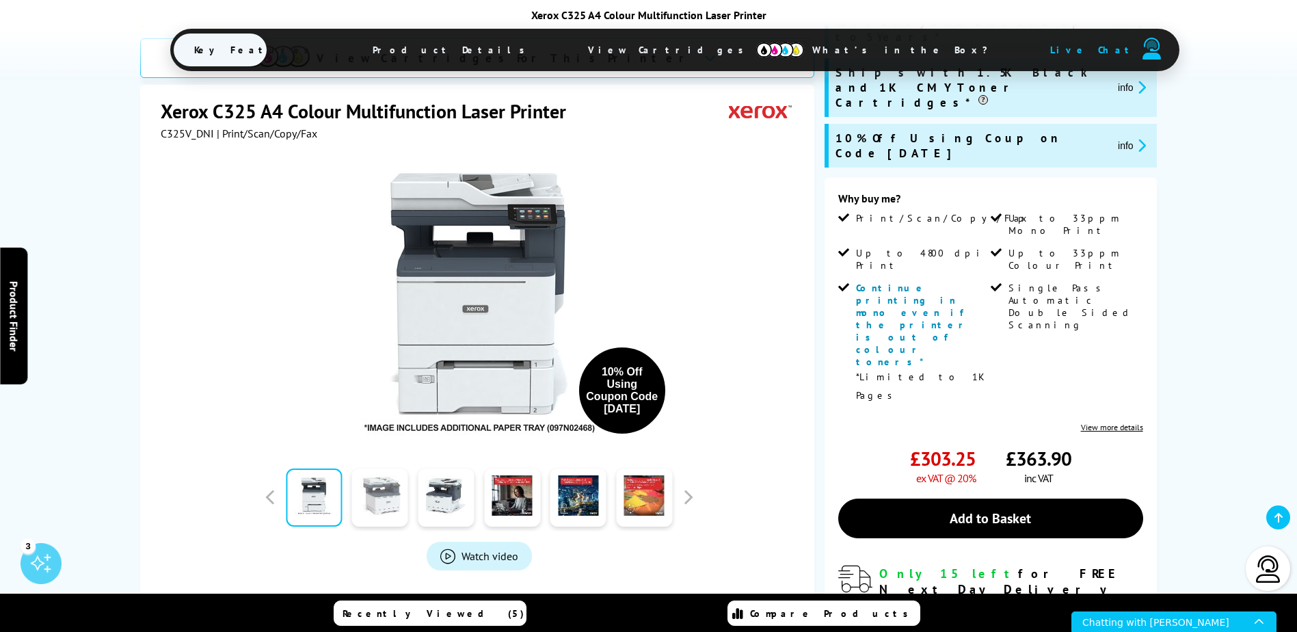
click at [382, 495] on link at bounding box center [380, 498] width 56 height 58
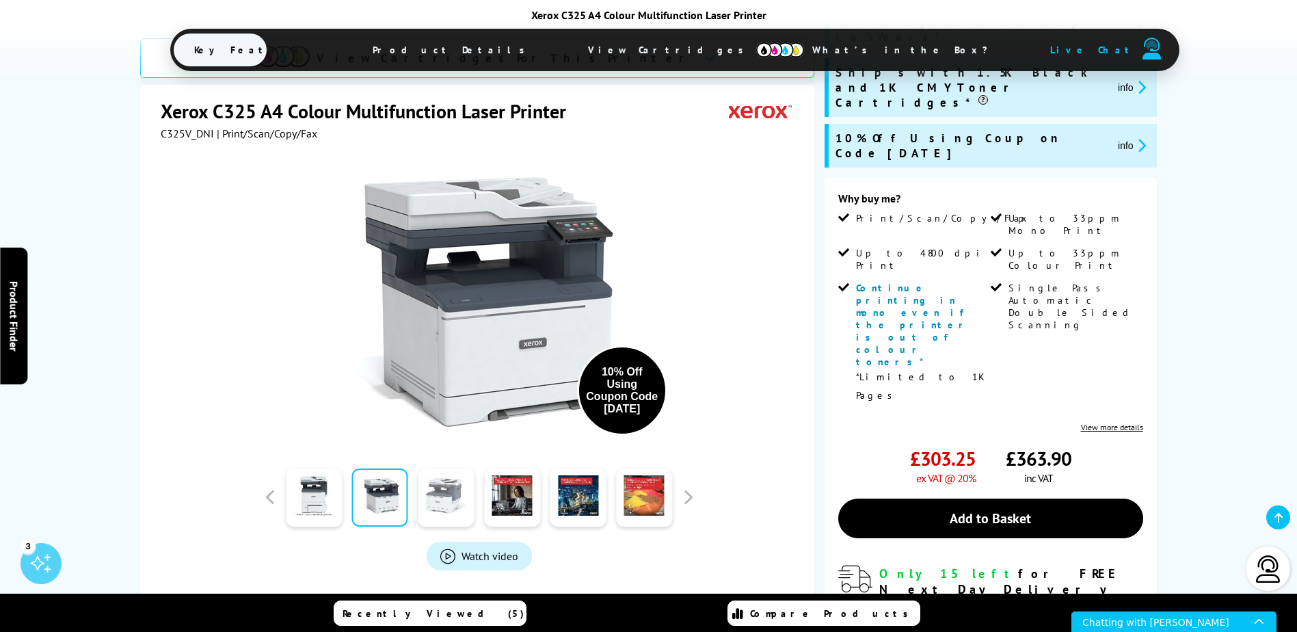
click at [438, 503] on link at bounding box center [446, 498] width 56 height 58
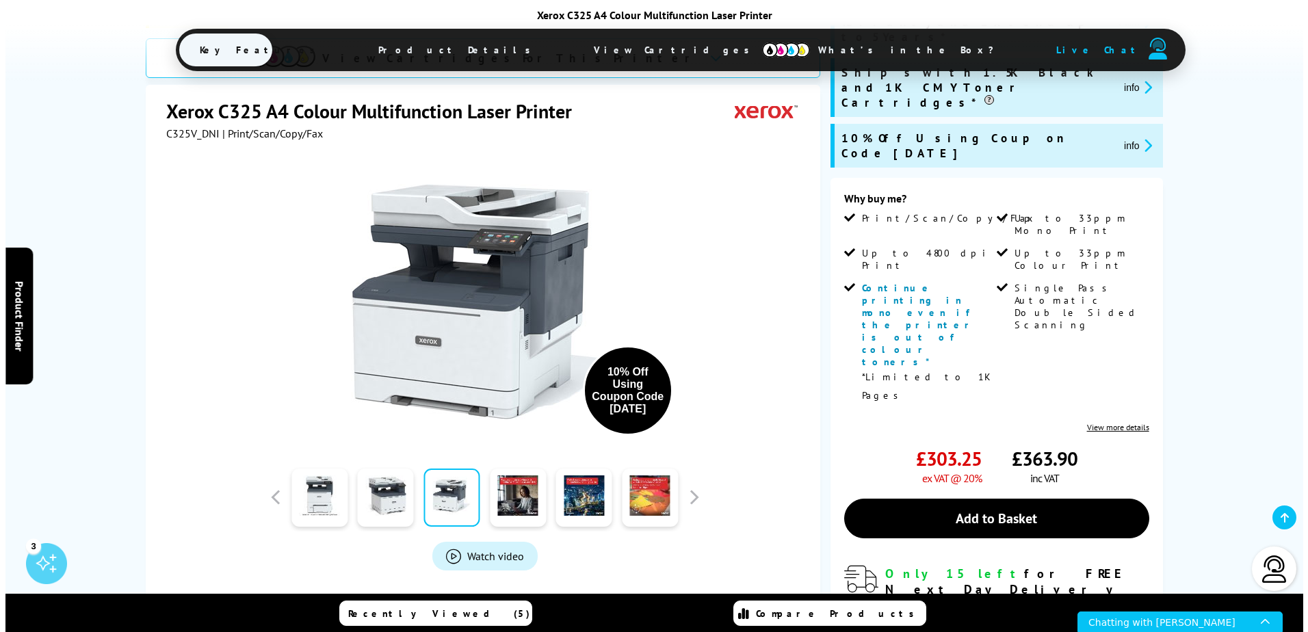
scroll to position [68, 0]
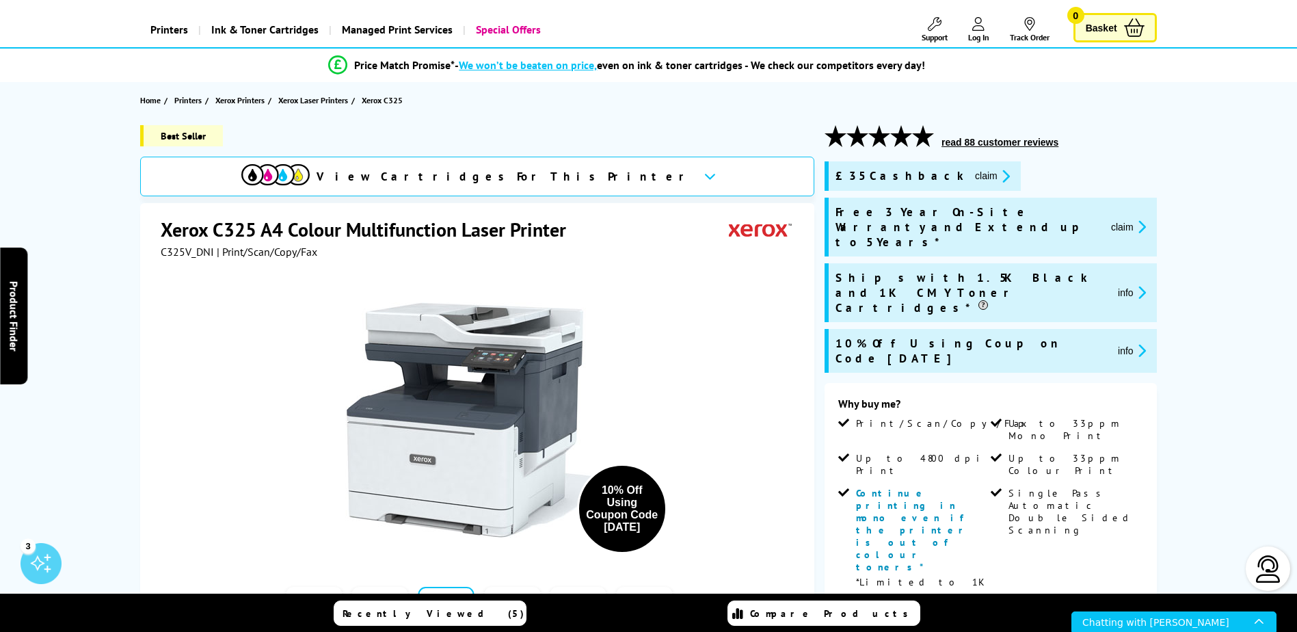
click at [1114, 343] on button "info" at bounding box center [1132, 351] width 36 height 16
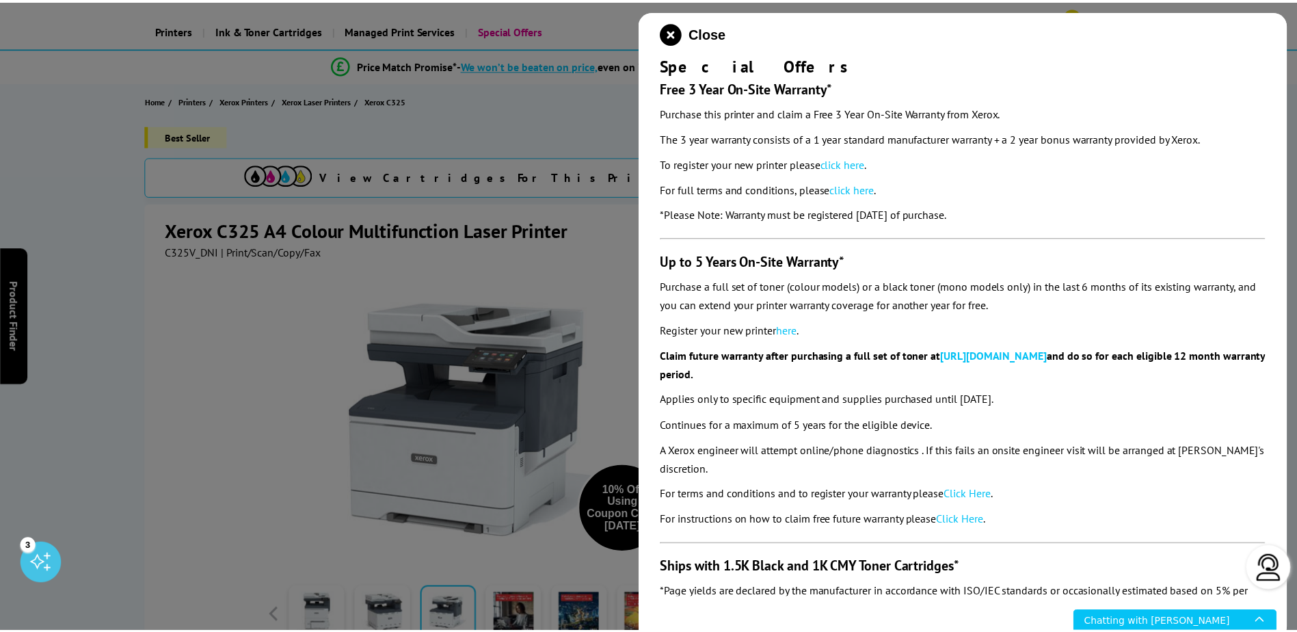
scroll to position [0, 0]
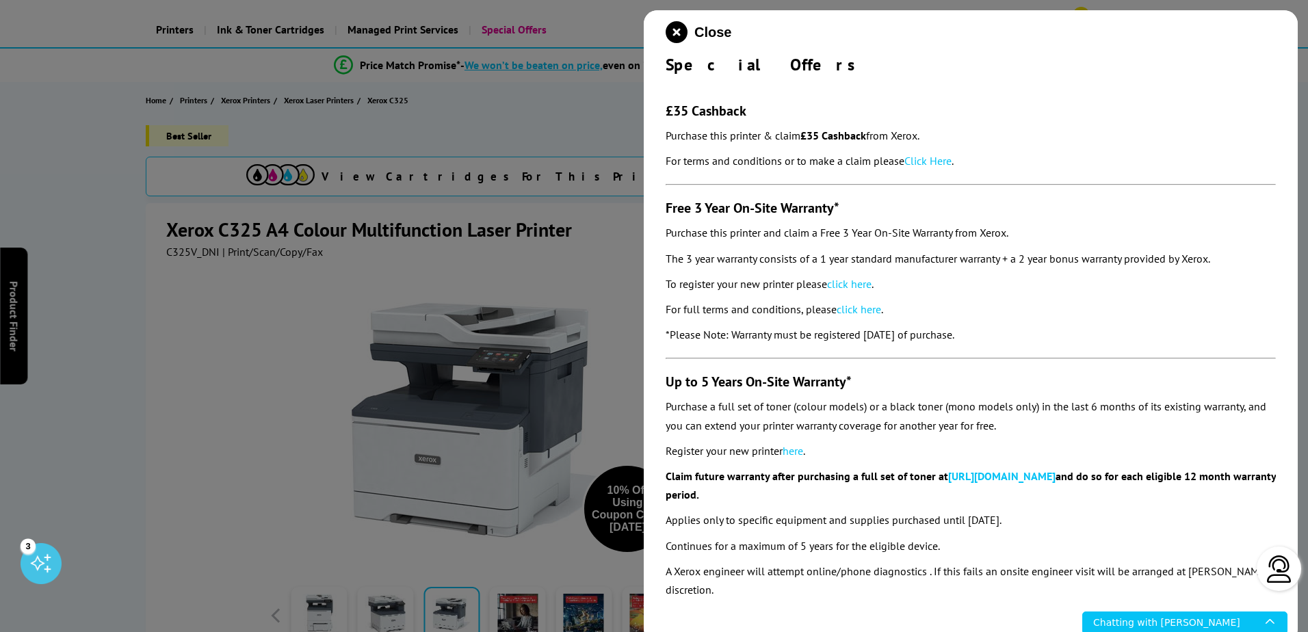
click at [87, 363] on div at bounding box center [654, 316] width 1308 height 632
click at [674, 31] on icon "close modal" at bounding box center [676, 32] width 22 height 22
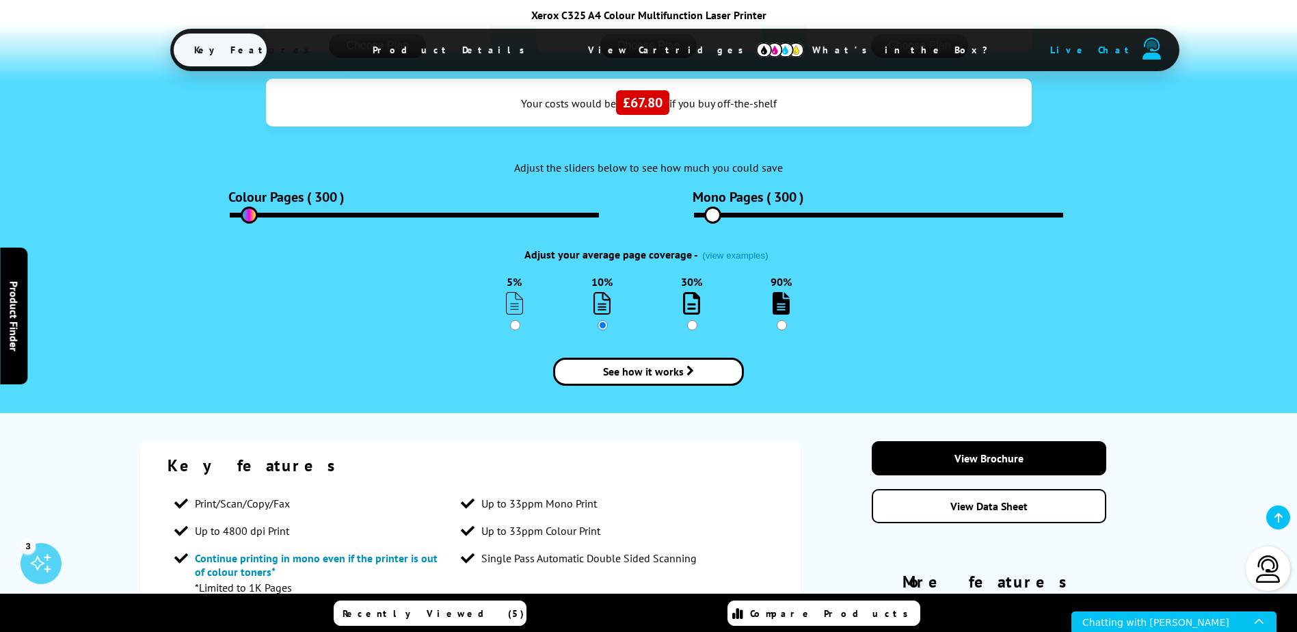
scroll to position [1915, 0]
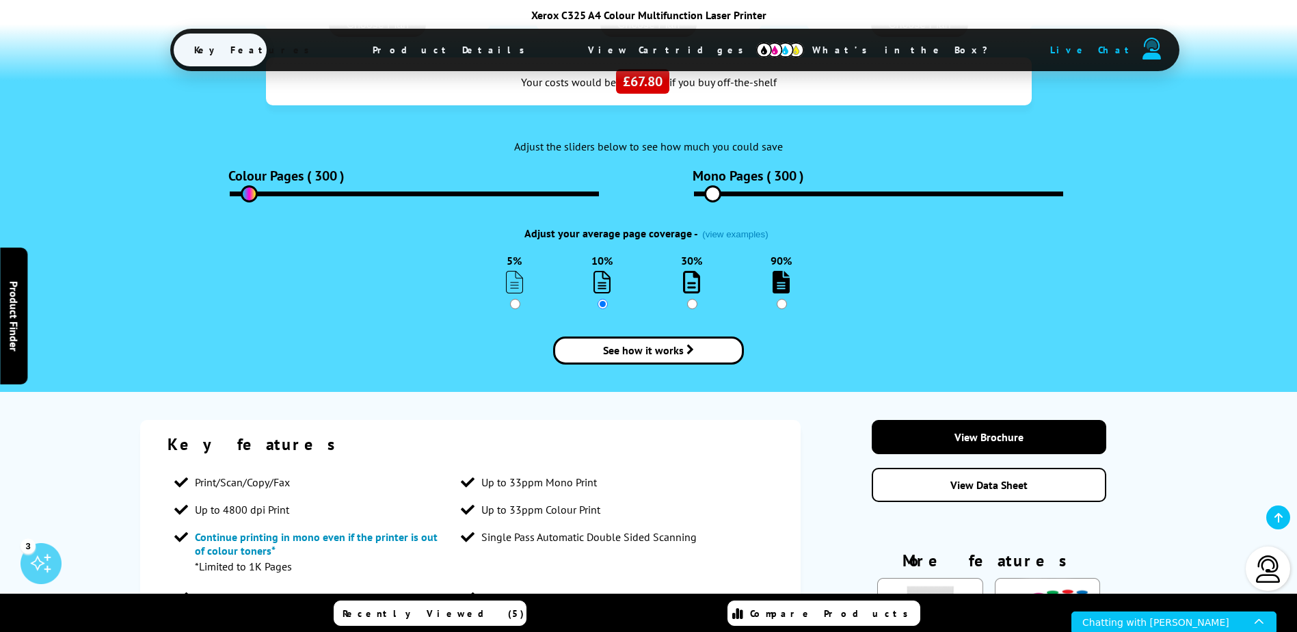
click at [1006, 468] on link "View Data Sheet" at bounding box center [989, 485] width 235 height 34
click at [1012, 420] on link "View Brochure" at bounding box center [989, 437] width 235 height 34
click at [1276, 518] on icon at bounding box center [1279, 517] width 8 height 11
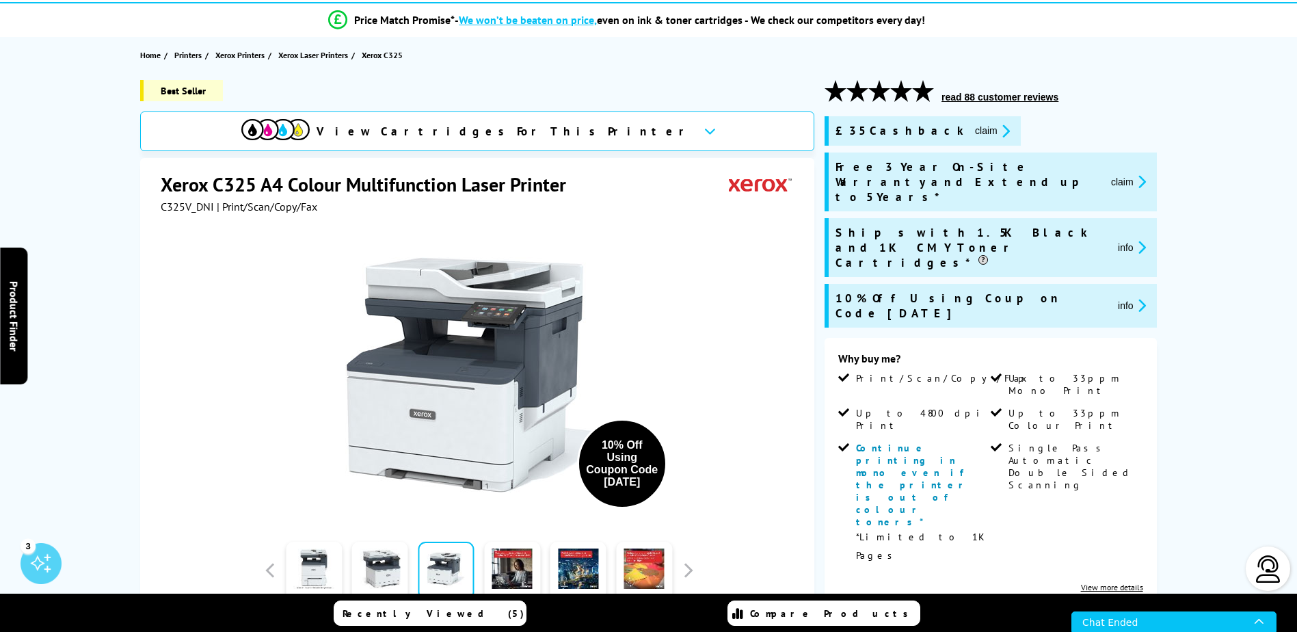
scroll to position [0, 0]
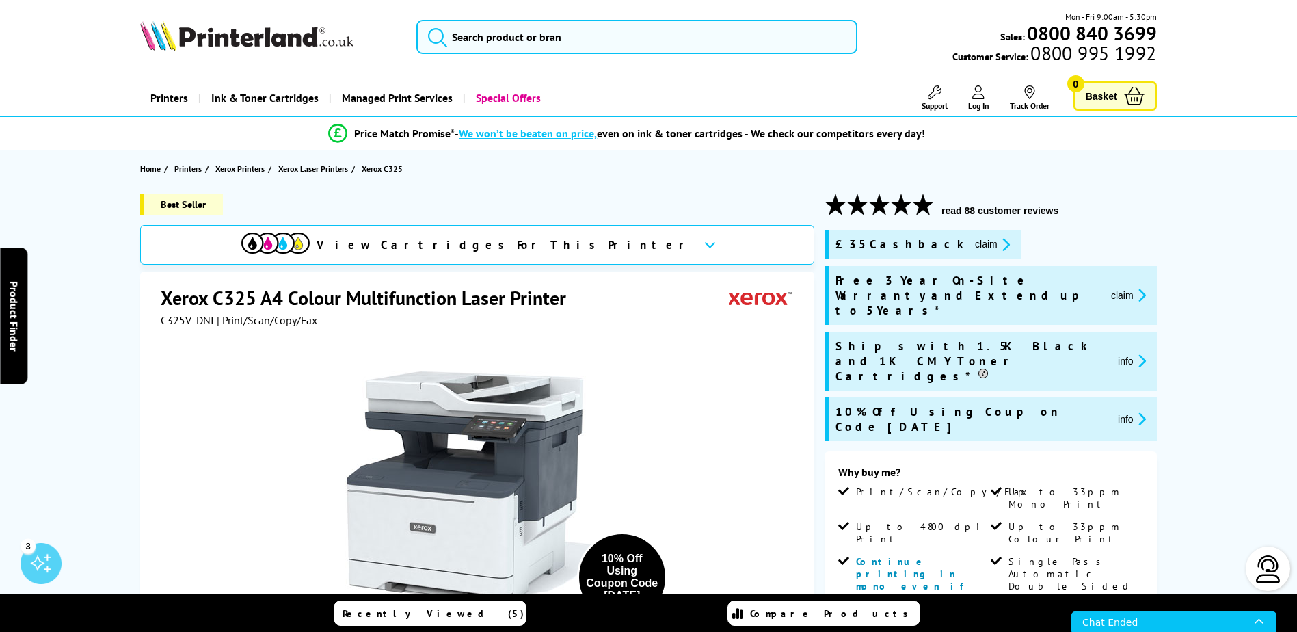
click at [1274, 575] on img at bounding box center [1268, 568] width 27 height 27
click at [1263, 564] on img at bounding box center [1268, 568] width 27 height 27
click at [1258, 621] on icon "Open Live Chat window" at bounding box center [1259, 621] width 9 height 5
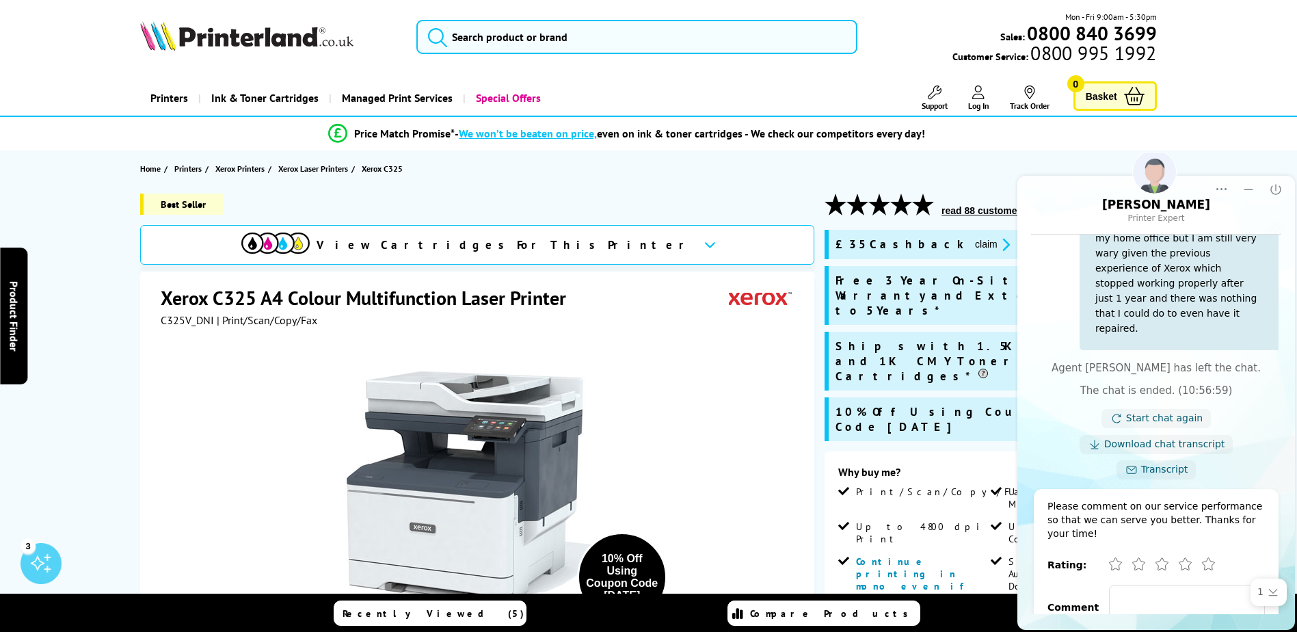
scroll to position [542, 0]
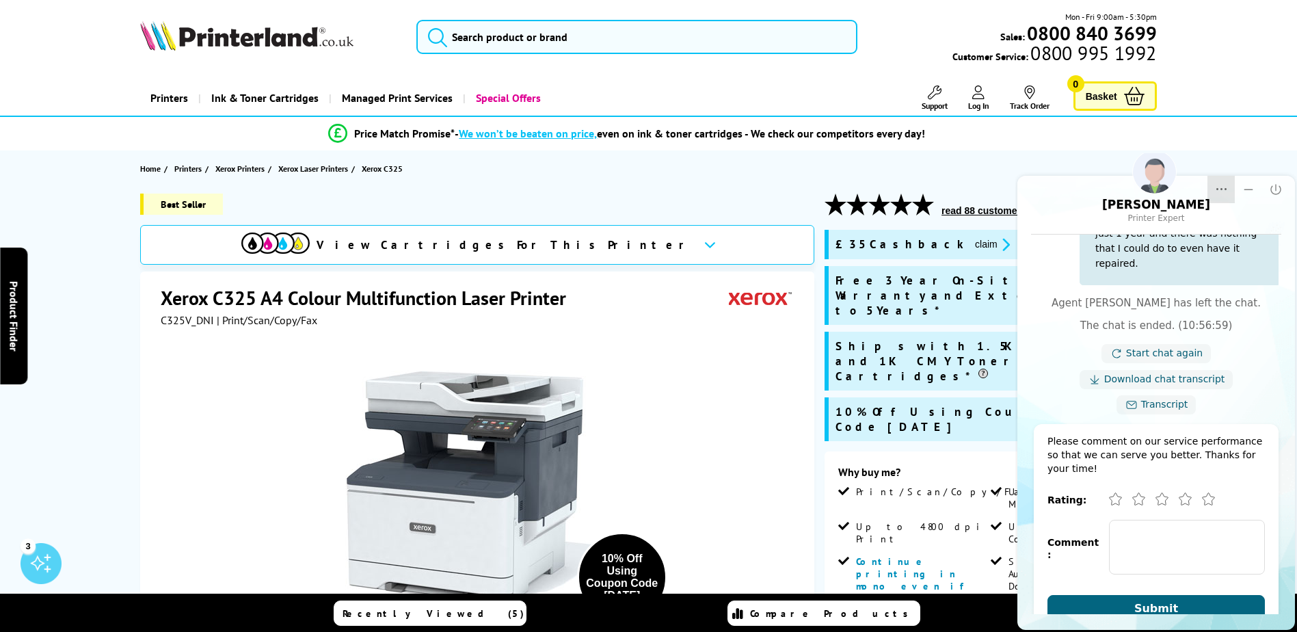
click at [1227, 187] on icon "Dropdown Menu" at bounding box center [1222, 190] width 14 height 14
click at [1255, 160] on html "Carl Printer Expert Transcript Transcript Print Print Popup Popup Close Chat wi…" at bounding box center [1157, 392] width 282 height 479
click at [1247, 189] on icon "Minimize" at bounding box center [1249, 189] width 9 height 1
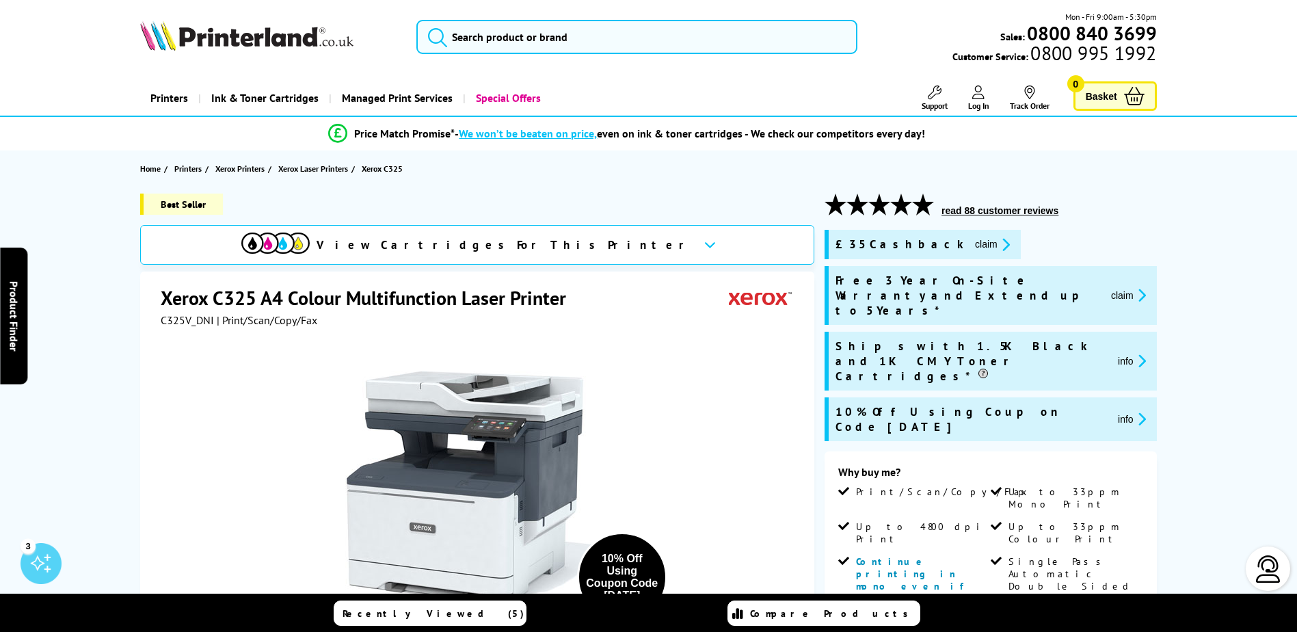
scroll to position [0, 0]
